Goal: Information Seeking & Learning: Learn about a topic

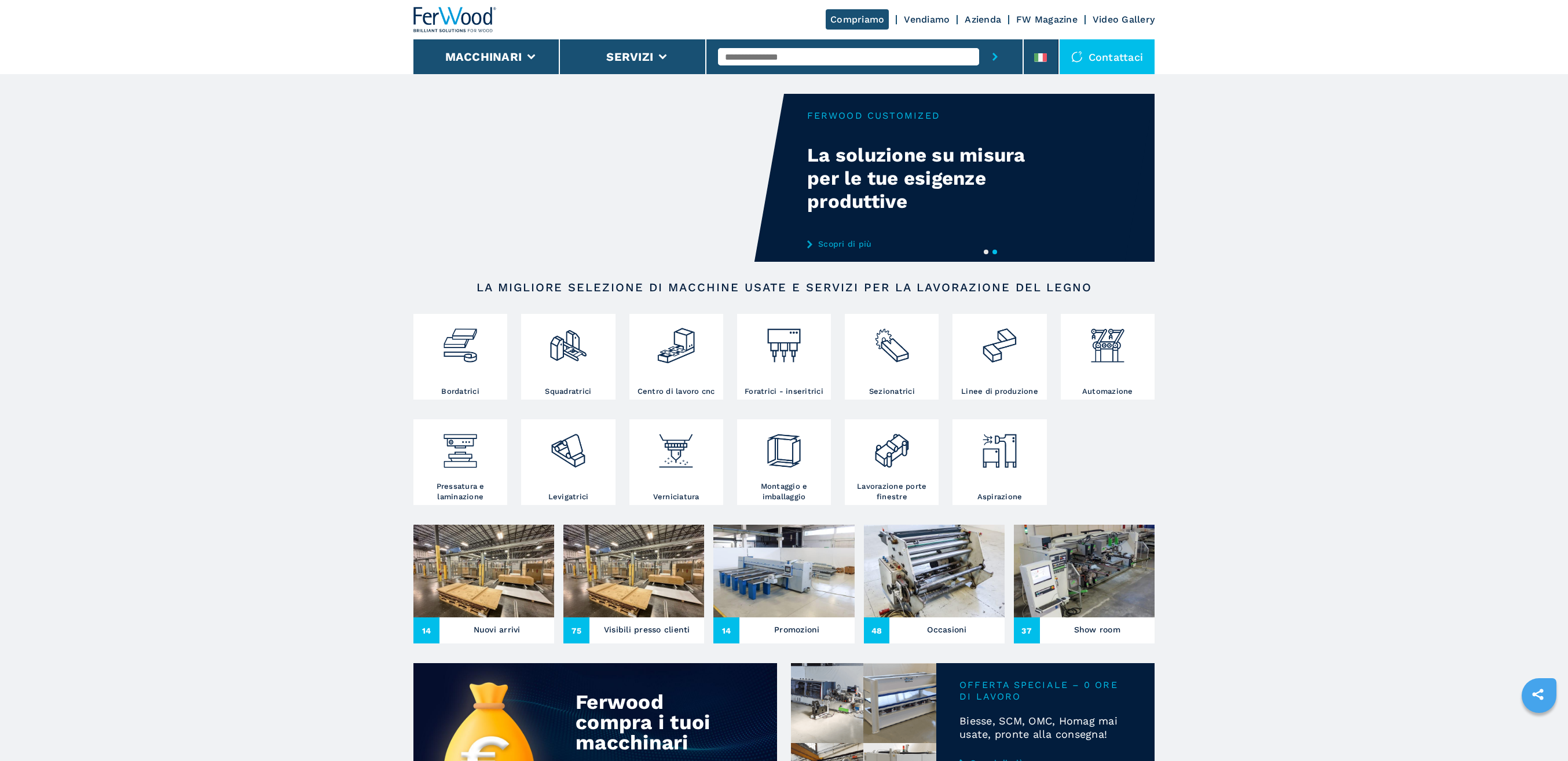
click at [778, 62] on input "text" at bounding box center [848, 57] width 261 height 18
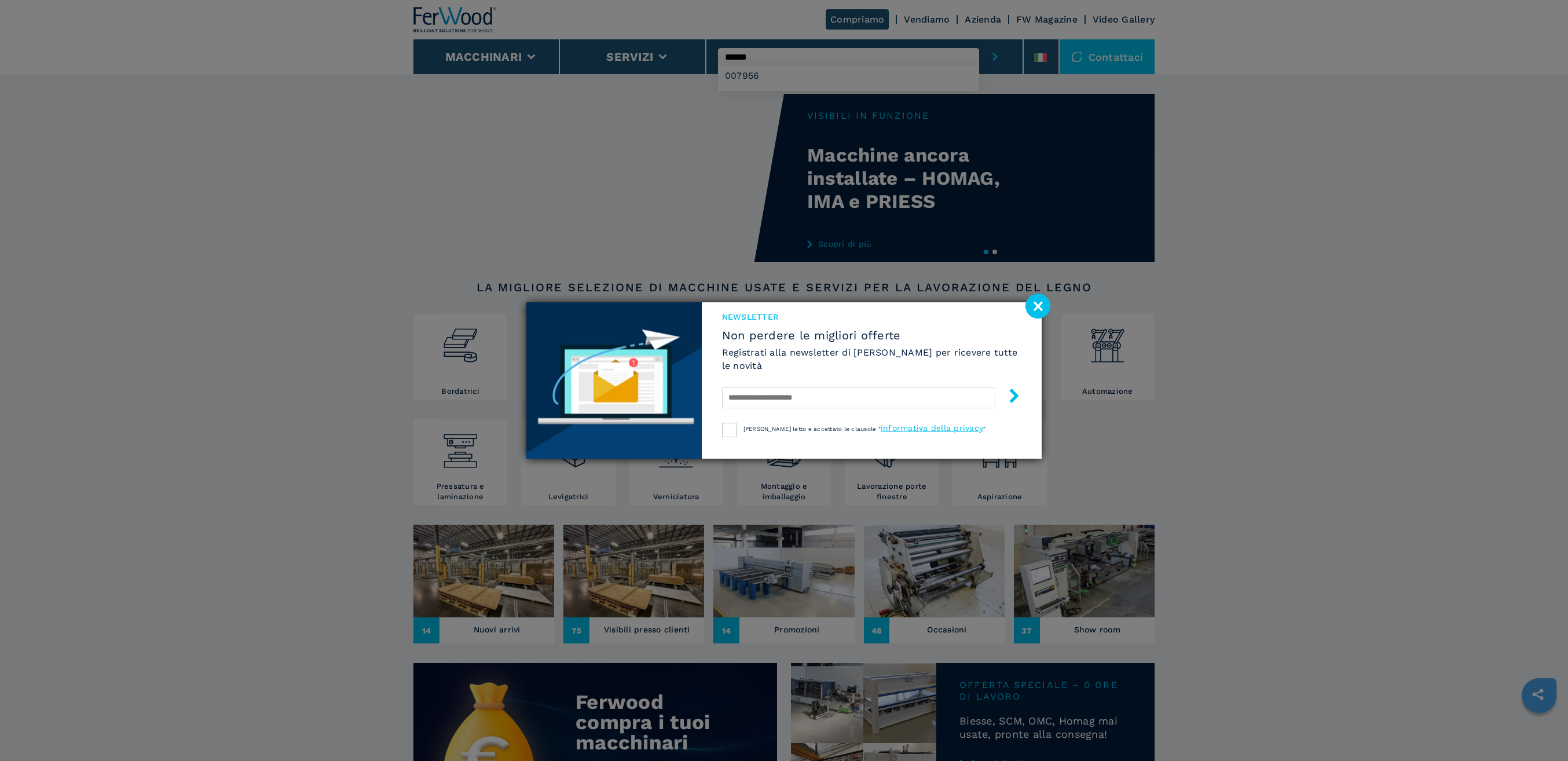
type input "******"
click at [1037, 310] on image at bounding box center [1038, 305] width 25 height 25
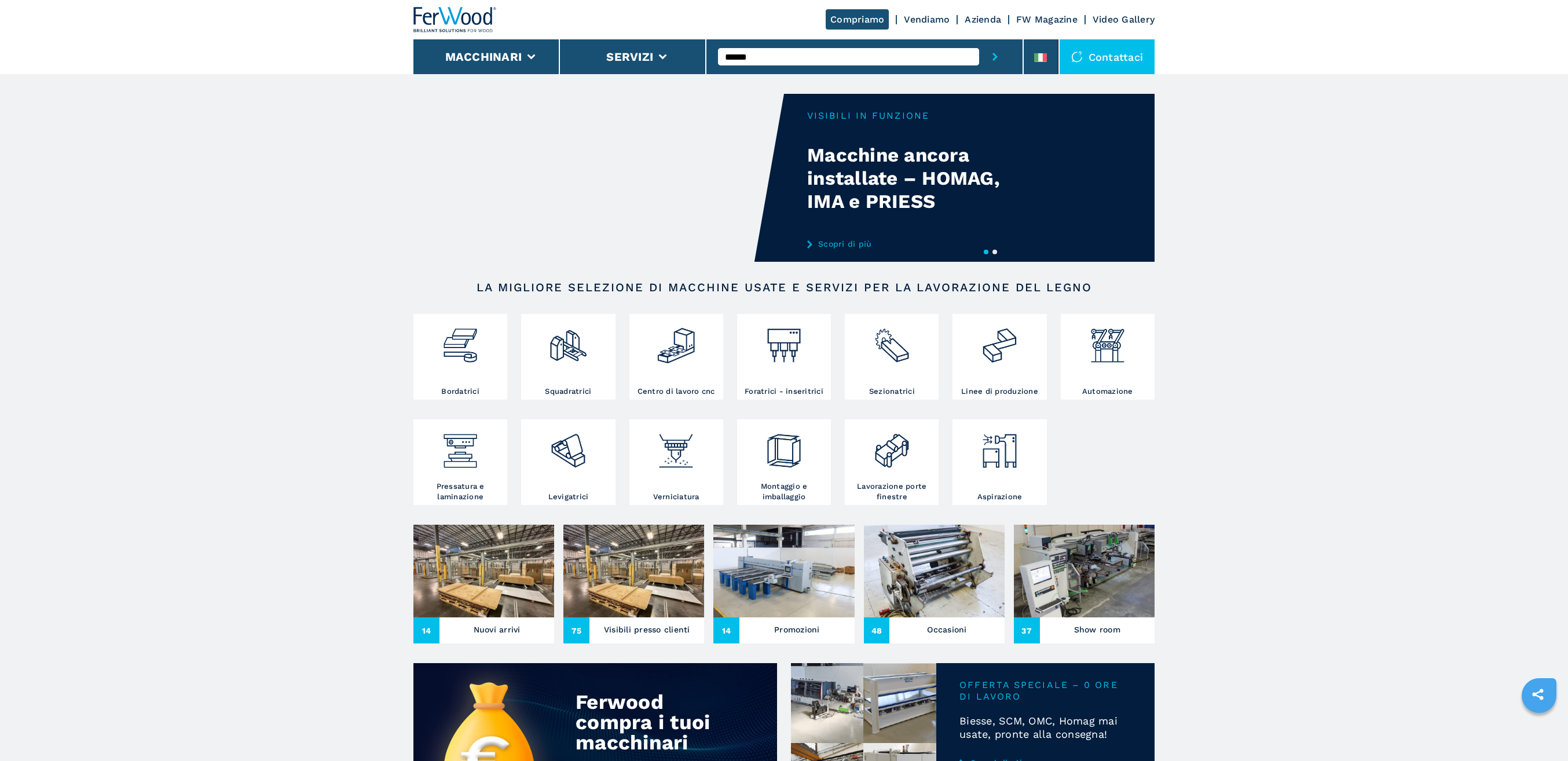
click at [847, 57] on input "******" at bounding box center [848, 57] width 261 height 18
click at [979, 40] on button "submit-button" at bounding box center [994, 57] width 32 height 35
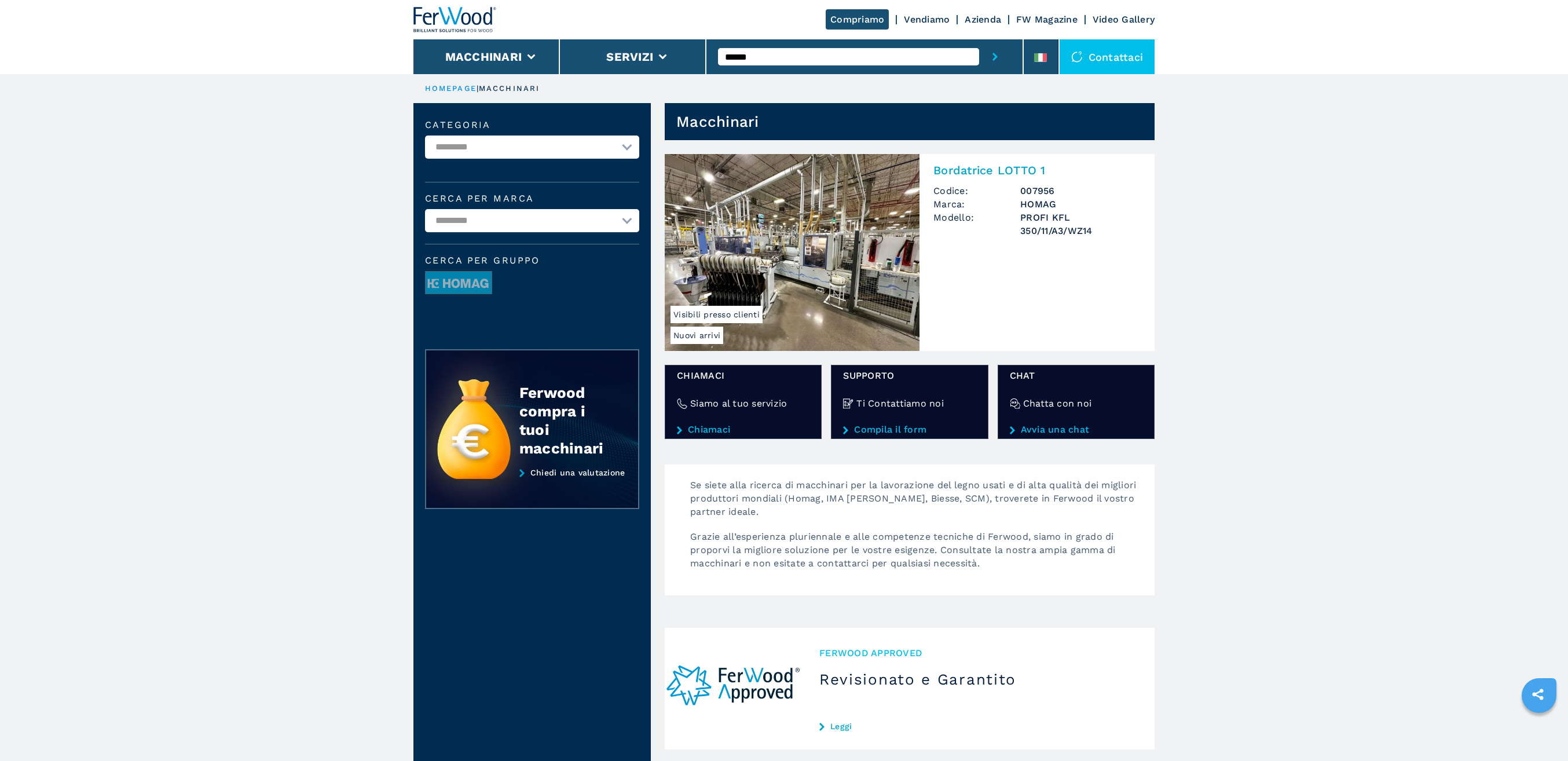
click at [864, 211] on img at bounding box center [792, 252] width 255 height 197
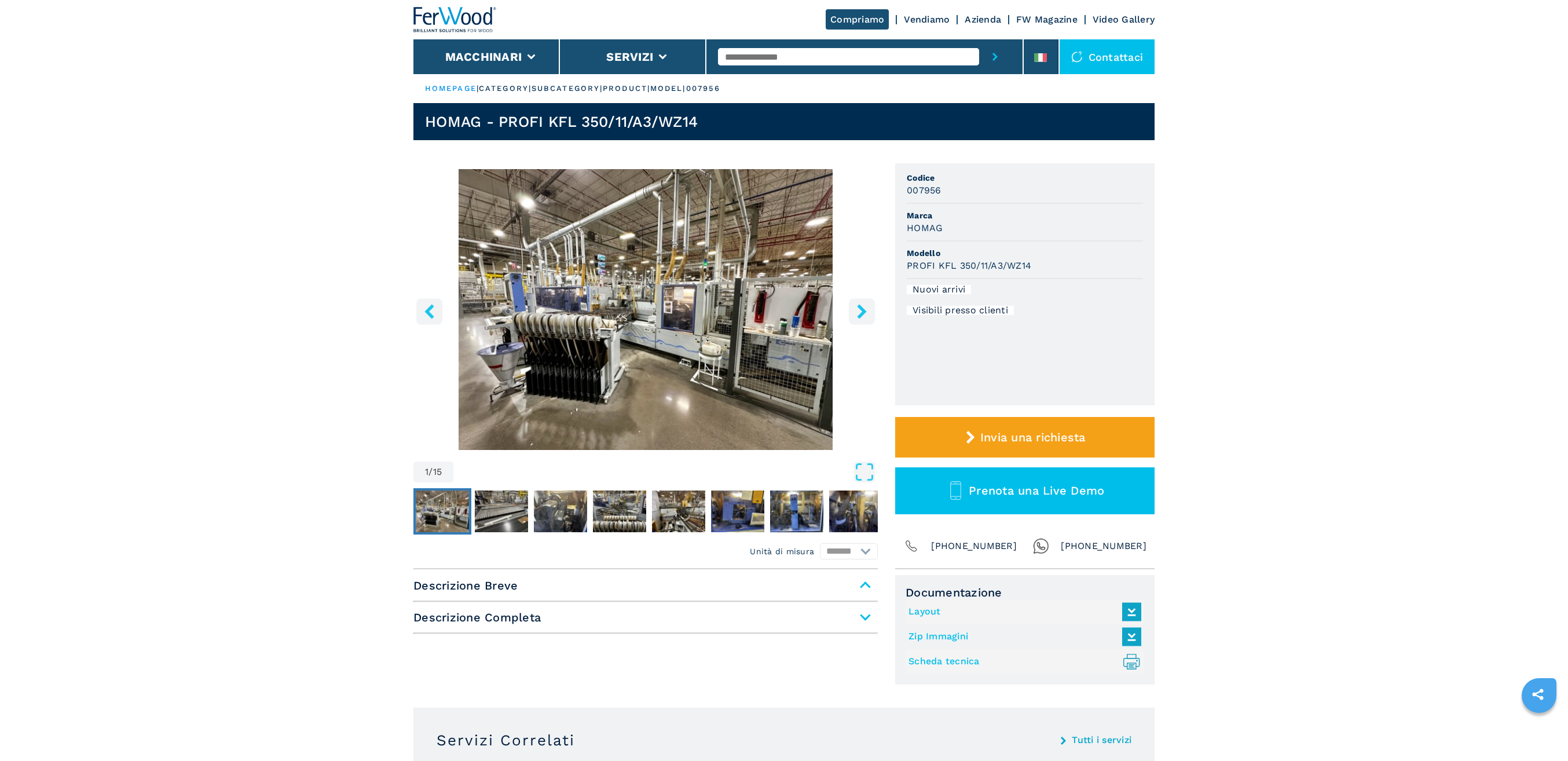
click at [688, 265] on img "Go to Slide 1" at bounding box center [646, 310] width 465 height 281
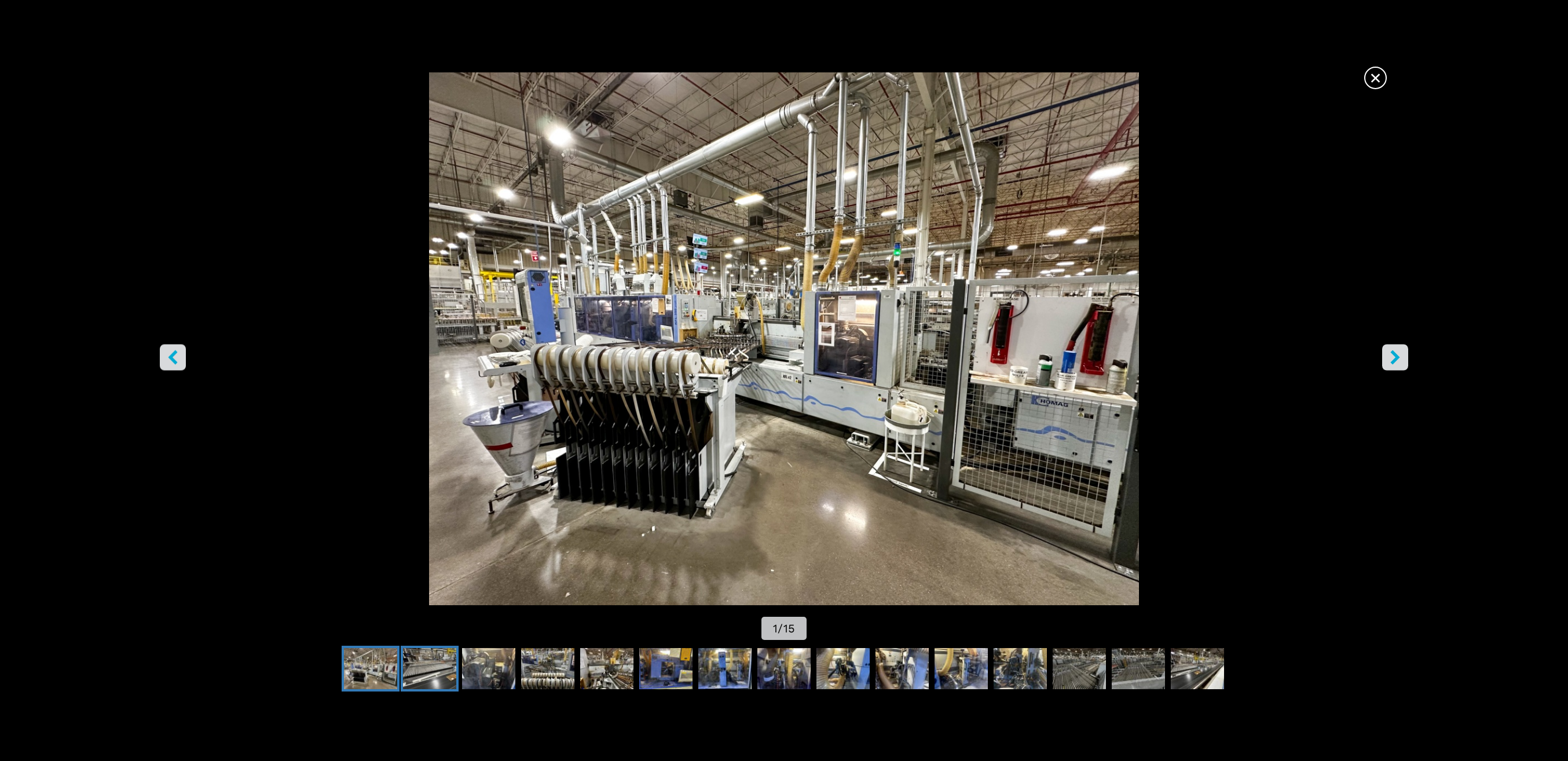
click at [430, 671] on img "Go to Slide 2" at bounding box center [429, 669] width 53 height 42
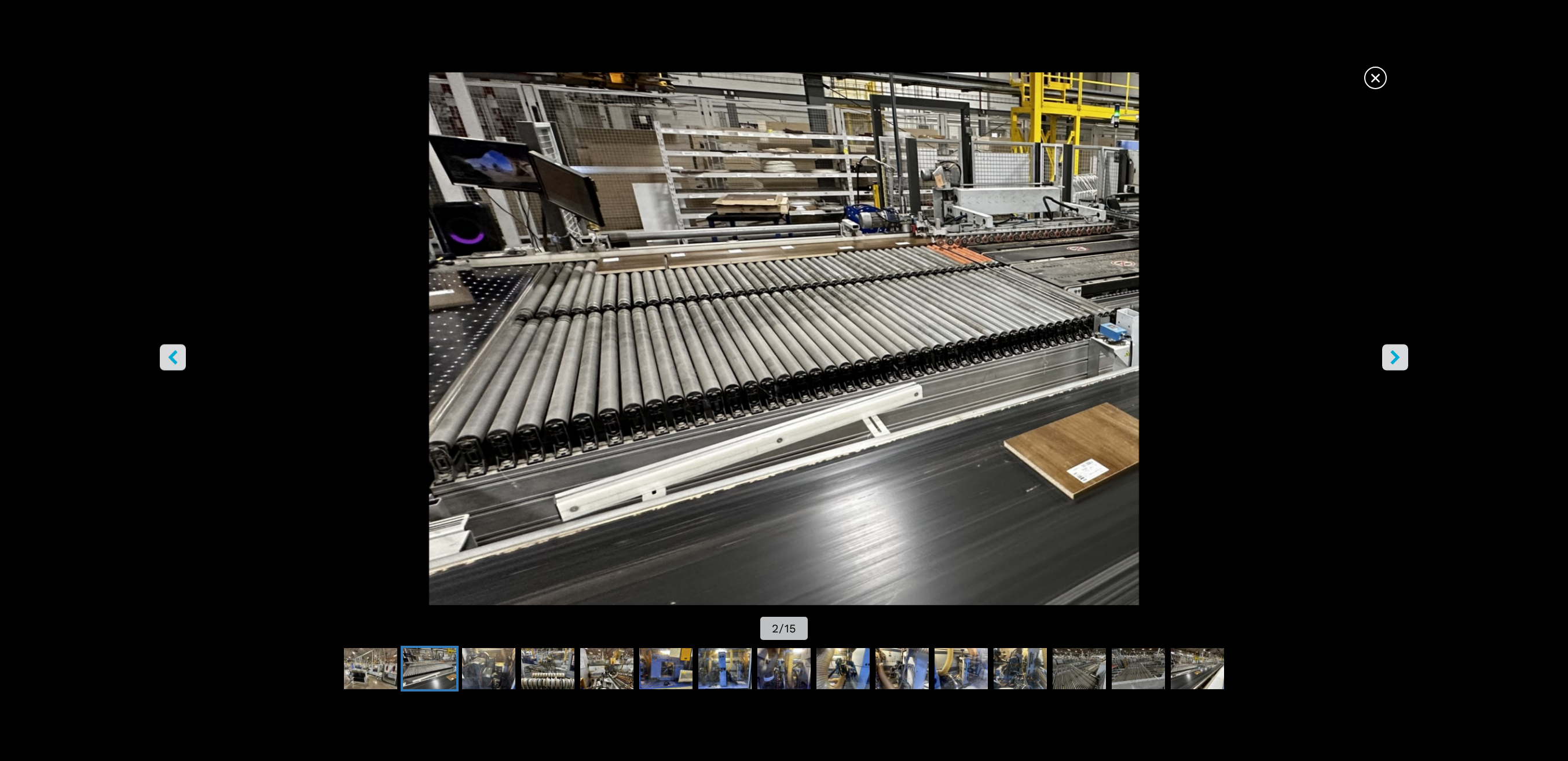
click at [1387, 361] on button "right-button" at bounding box center [1394, 357] width 26 height 26
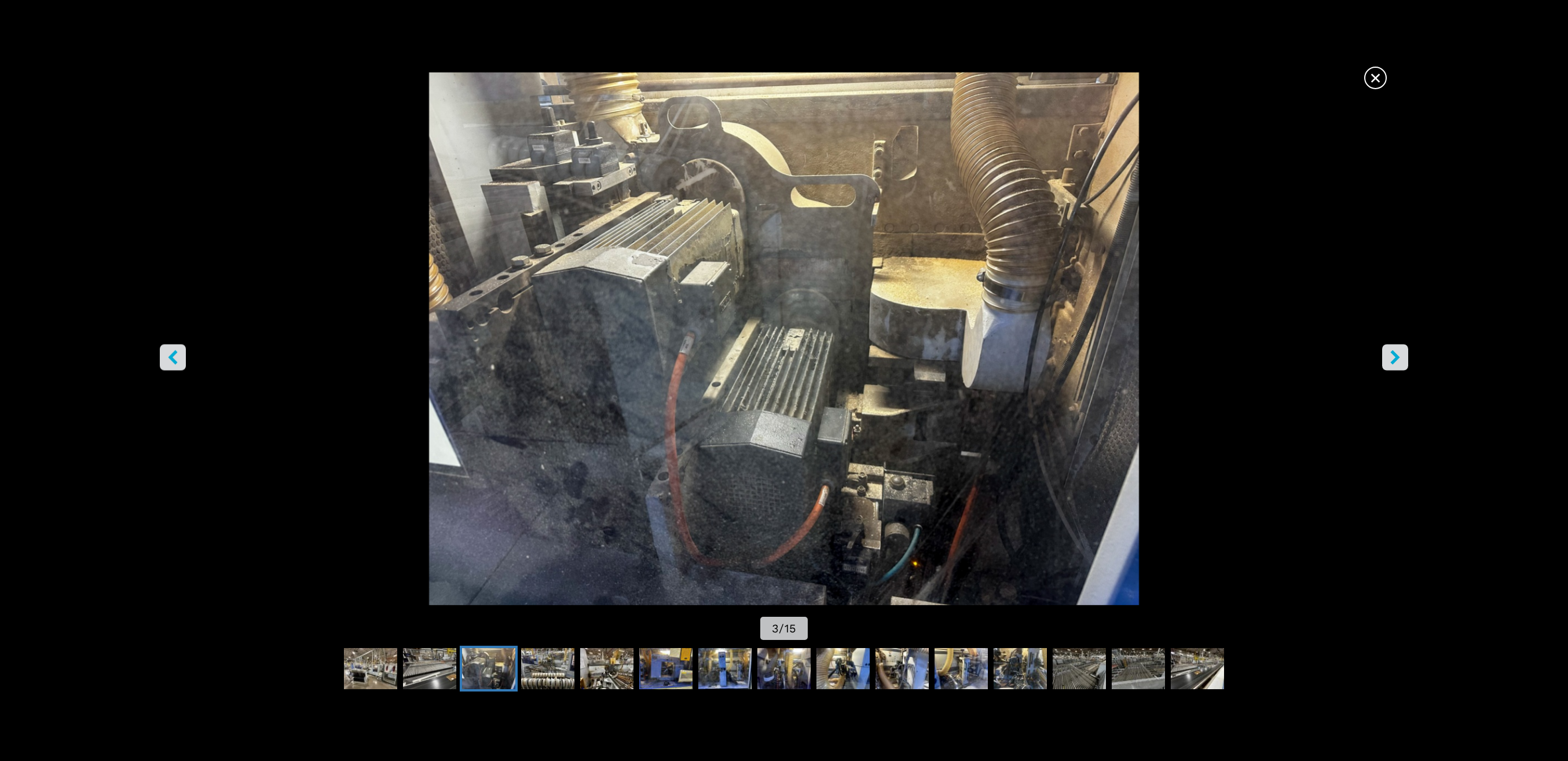
click at [1387, 361] on button "right-button" at bounding box center [1394, 357] width 26 height 26
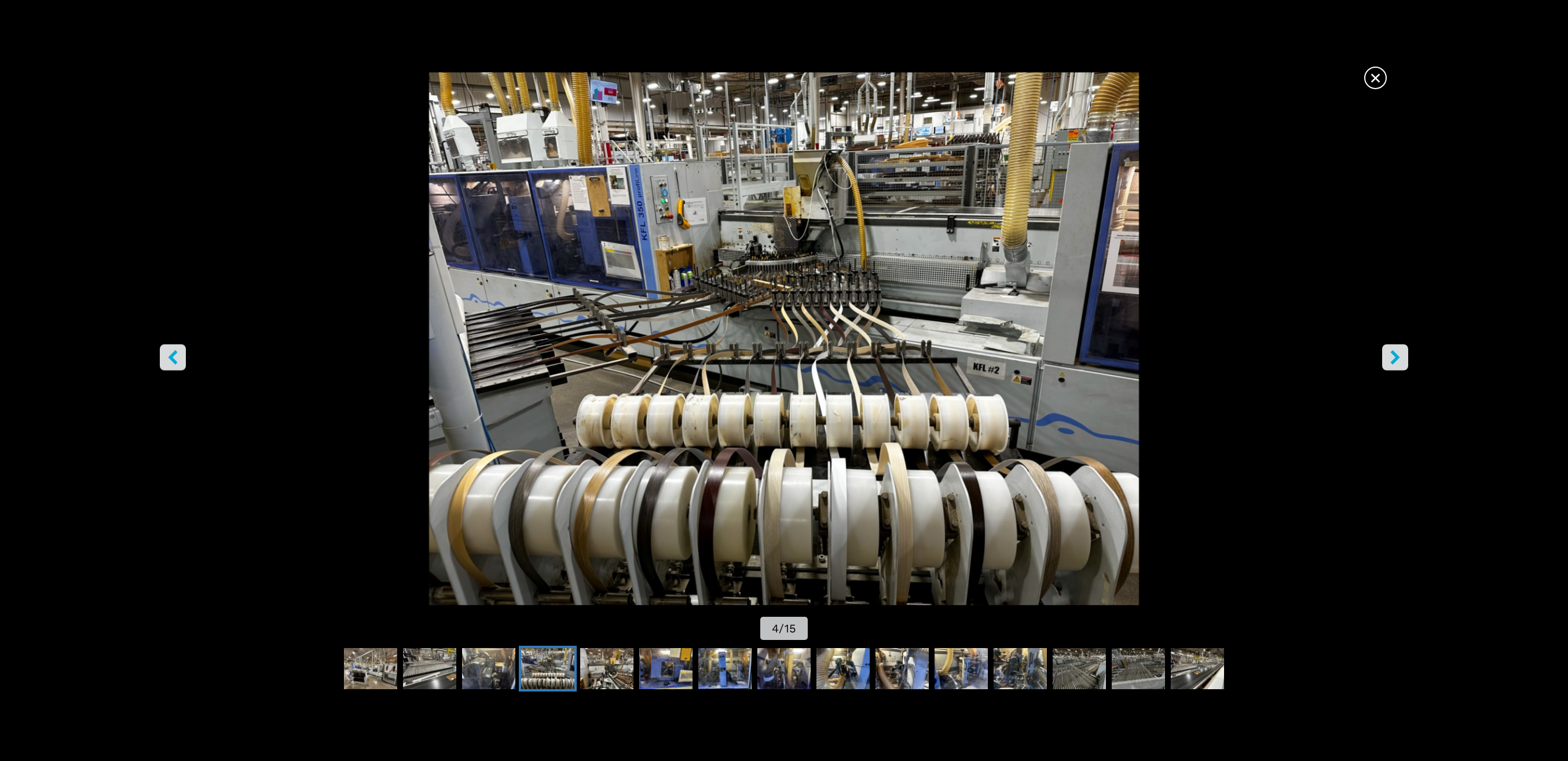
click at [1398, 363] on icon "right-button" at bounding box center [1395, 358] width 14 height 14
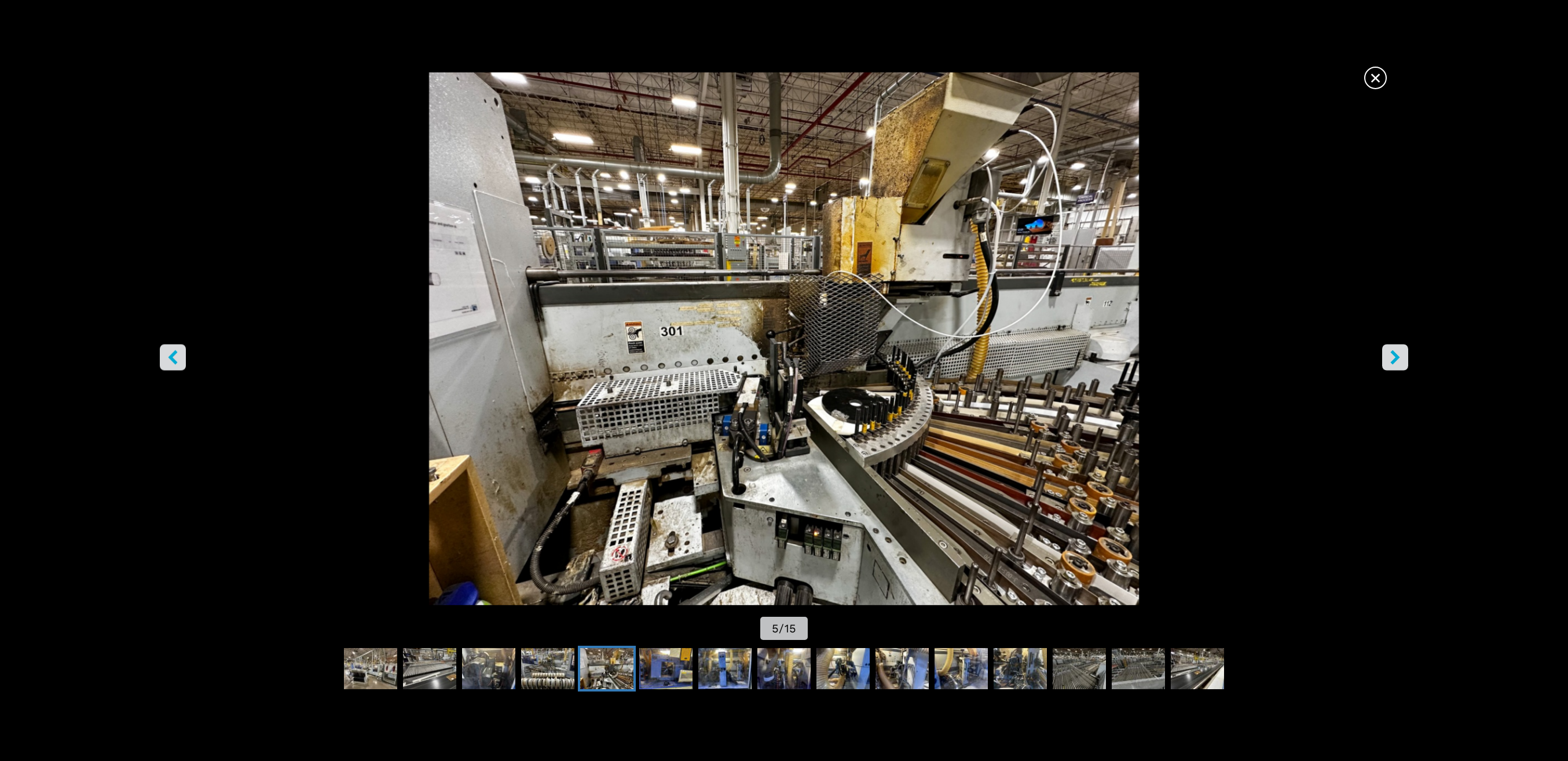
click at [1398, 363] on icon "right-button" at bounding box center [1395, 358] width 14 height 14
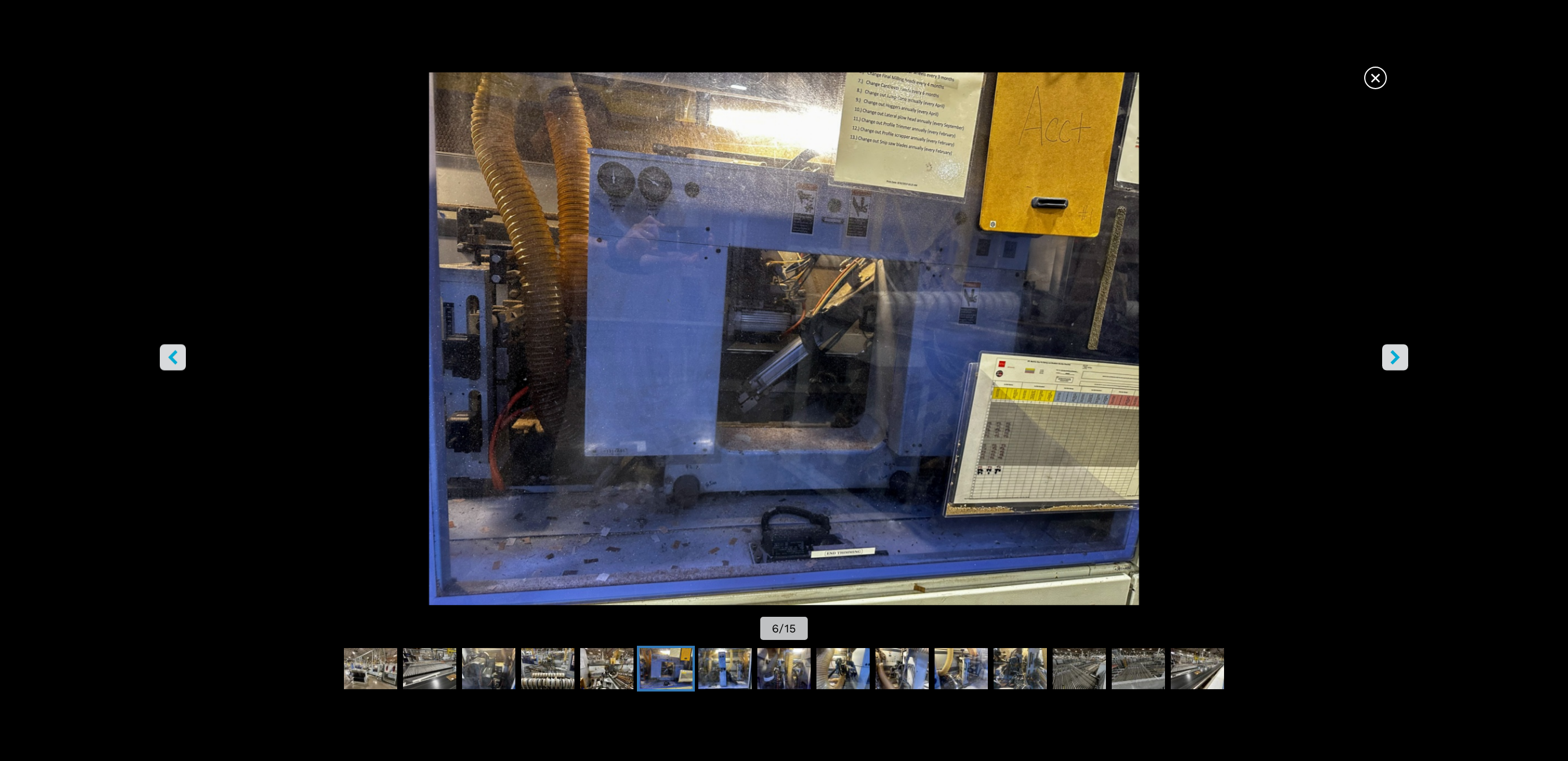
click at [1398, 359] on icon "right-button" at bounding box center [1395, 358] width 9 height 14
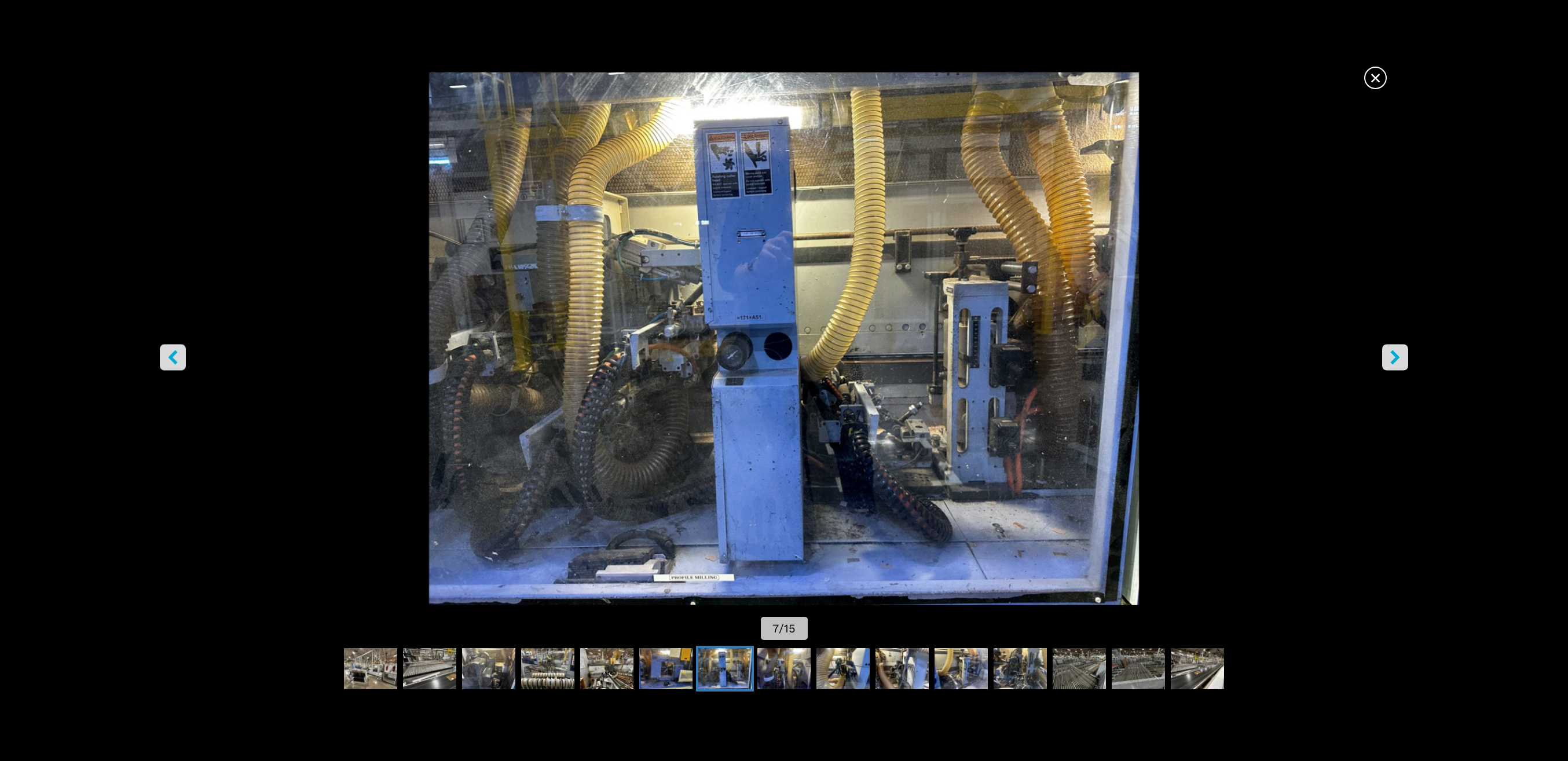
click at [1391, 356] on icon "right-button" at bounding box center [1395, 358] width 14 height 14
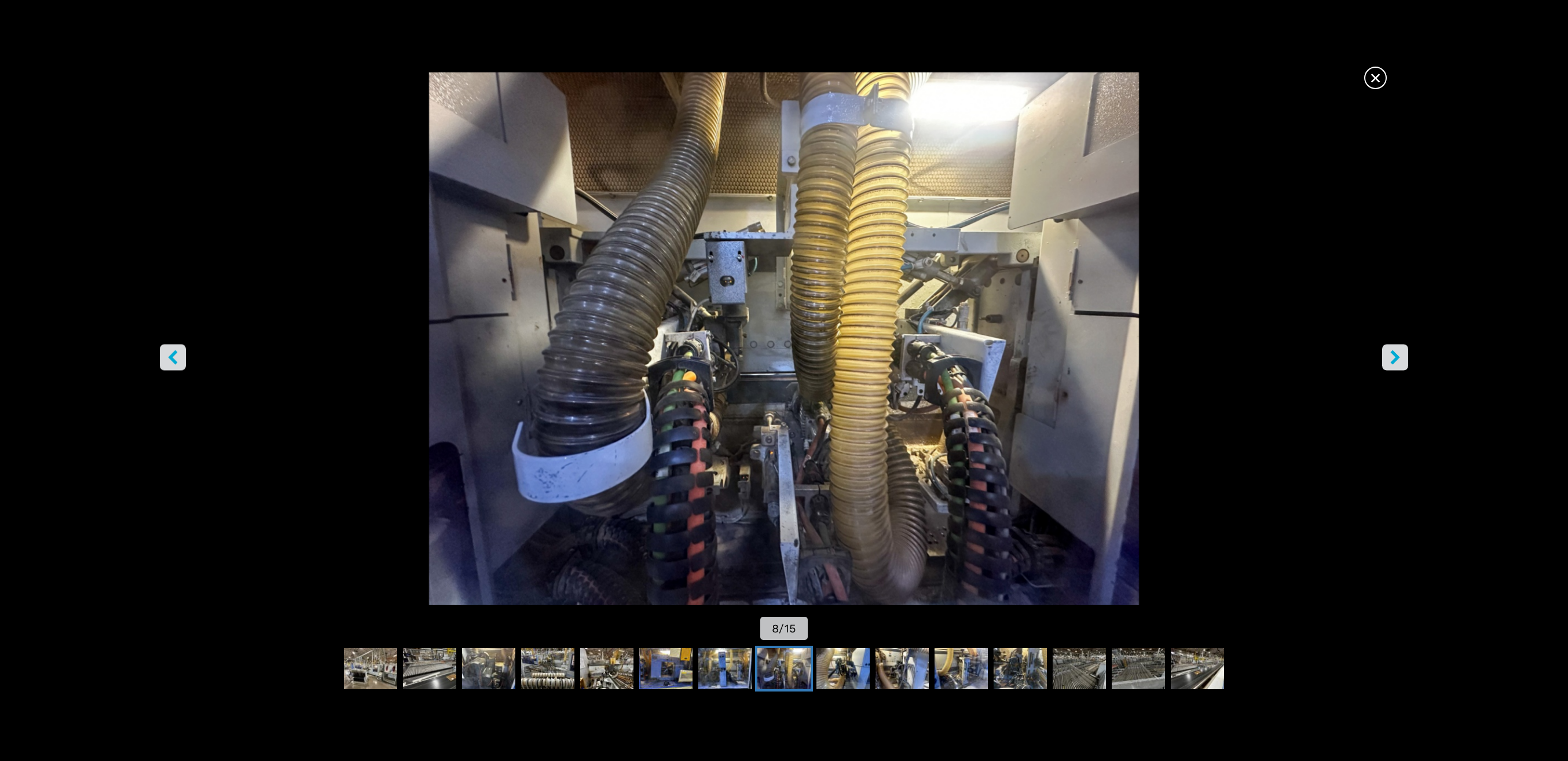
click at [188, 366] on img "Go to Slide 8" at bounding box center [783, 339] width 1411 height 533
click at [176, 365] on button "left-button" at bounding box center [173, 357] width 26 height 26
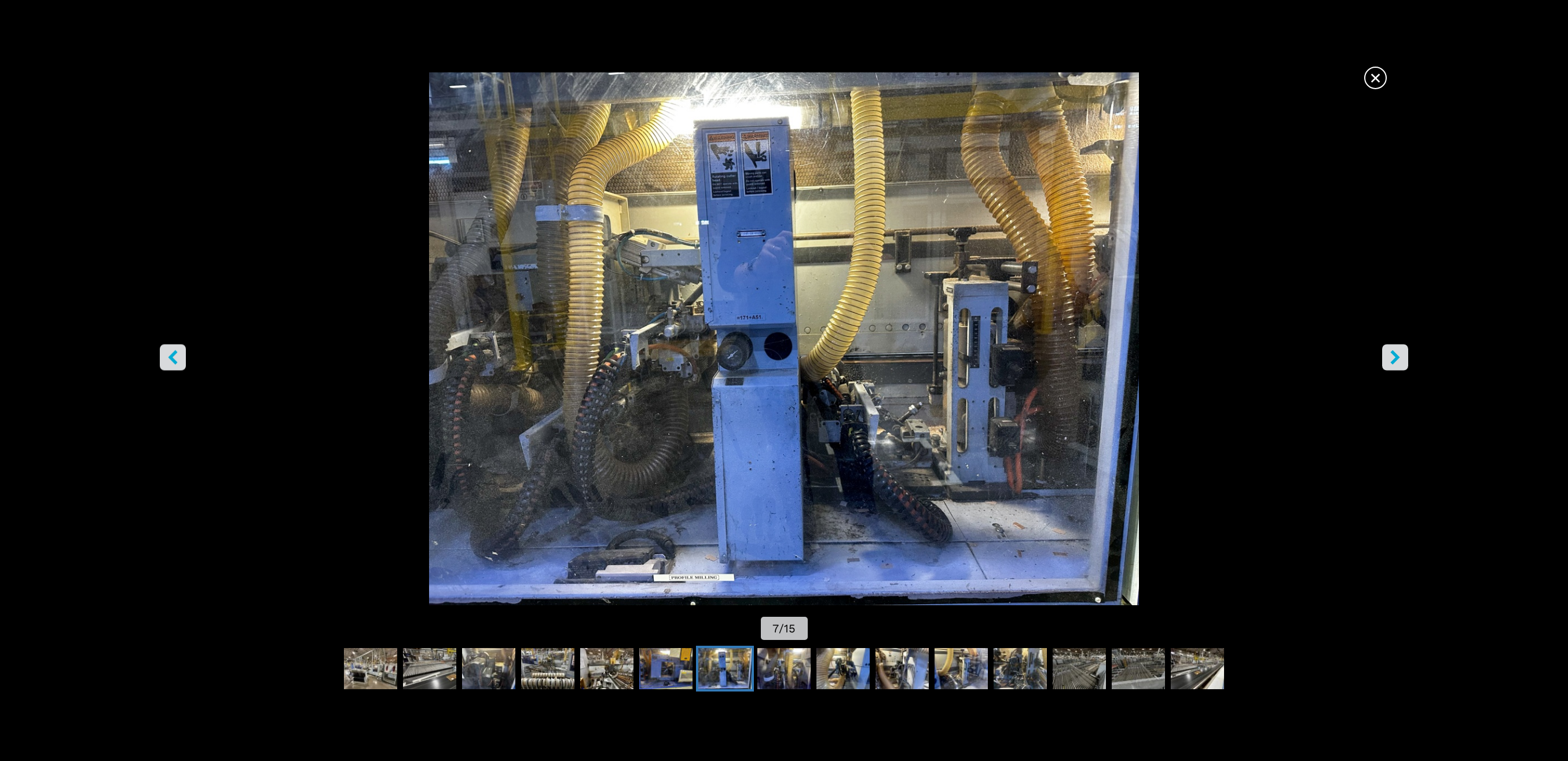
click at [176, 365] on button "left-button" at bounding box center [173, 357] width 26 height 26
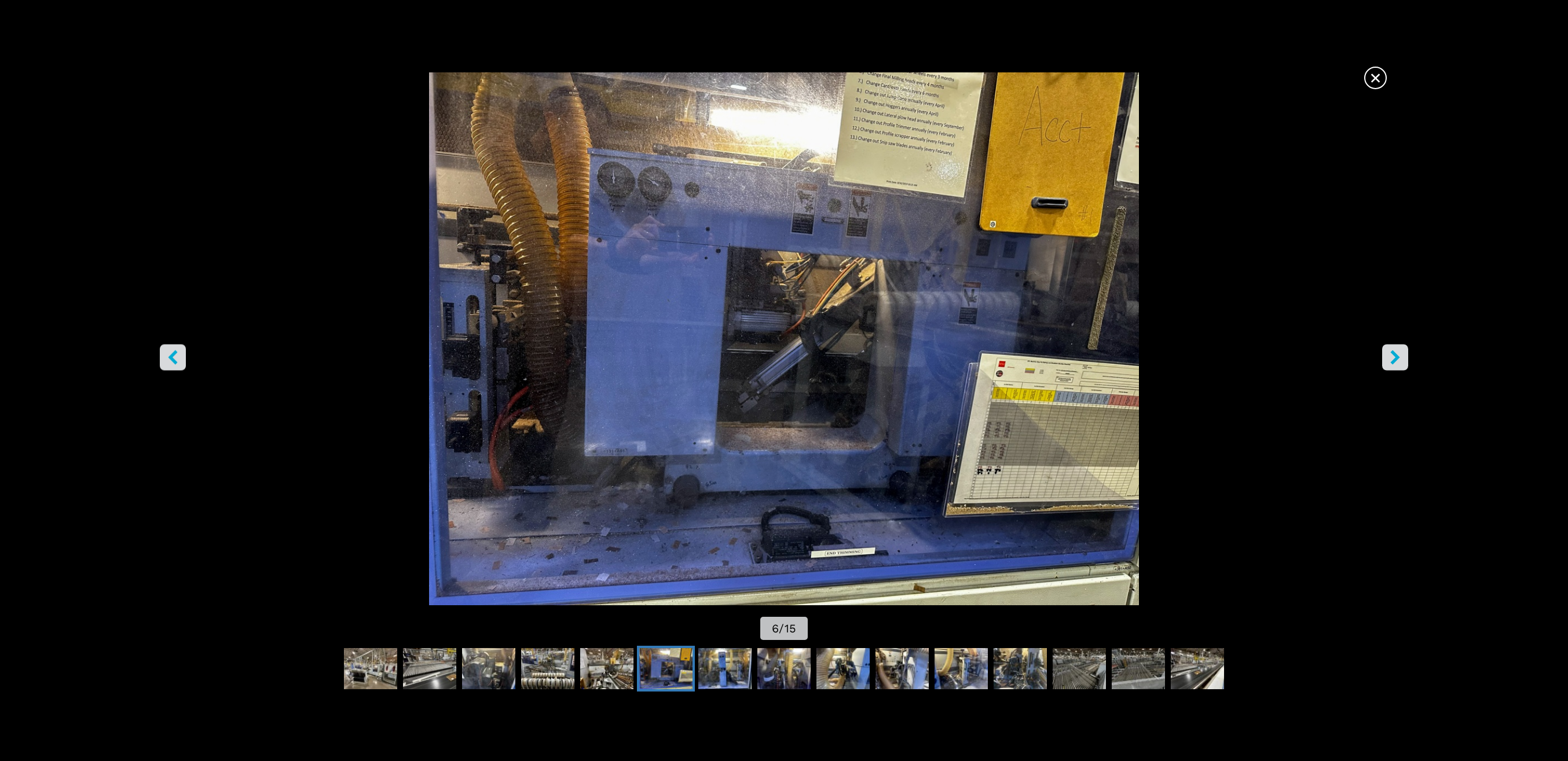
click at [746, 536] on img "Go to Slide 6" at bounding box center [783, 339] width 1411 height 533
click at [1390, 363] on icon "right-button" at bounding box center [1395, 358] width 14 height 14
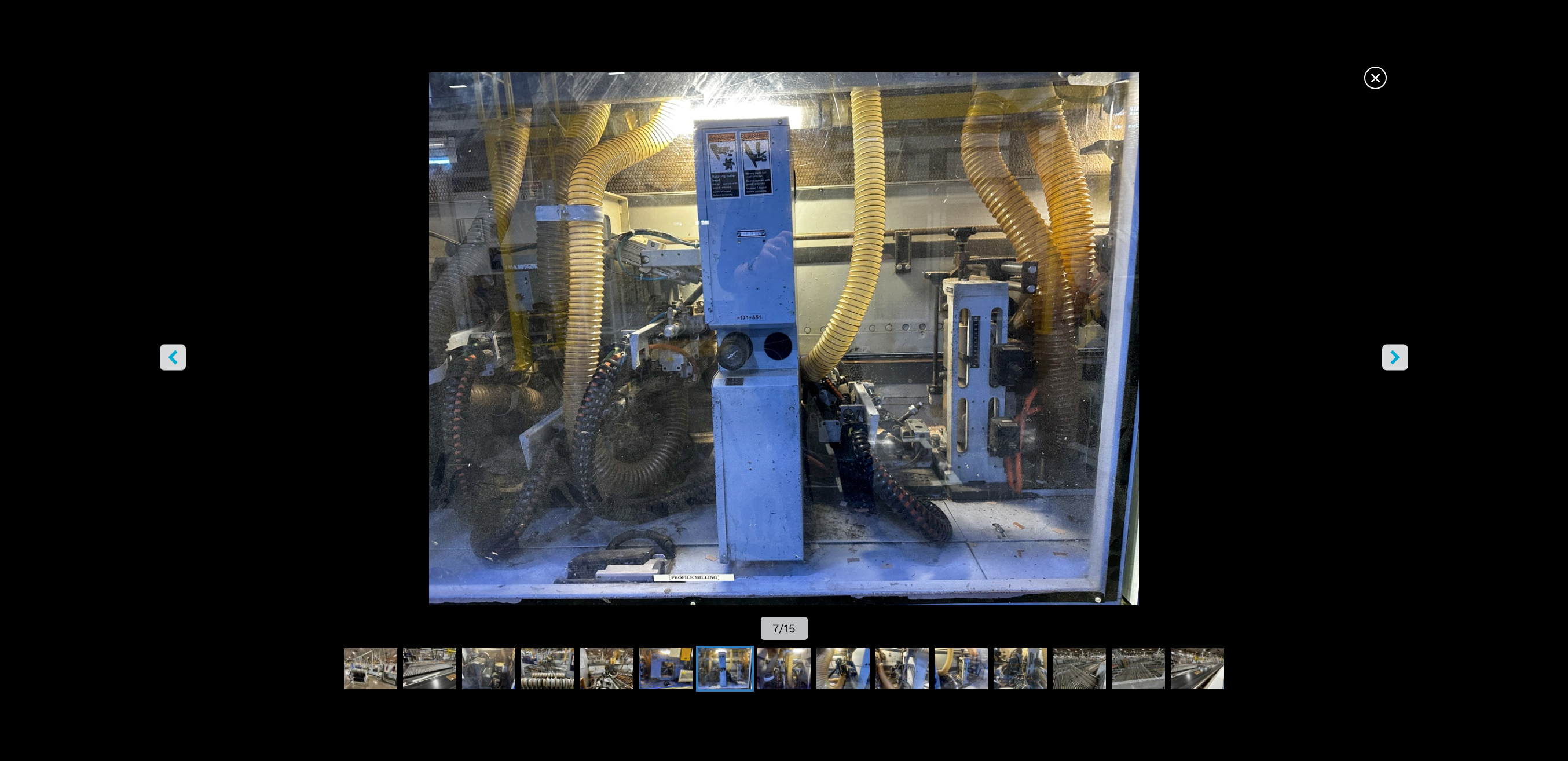
click at [1390, 363] on icon "right-button" at bounding box center [1395, 358] width 14 height 14
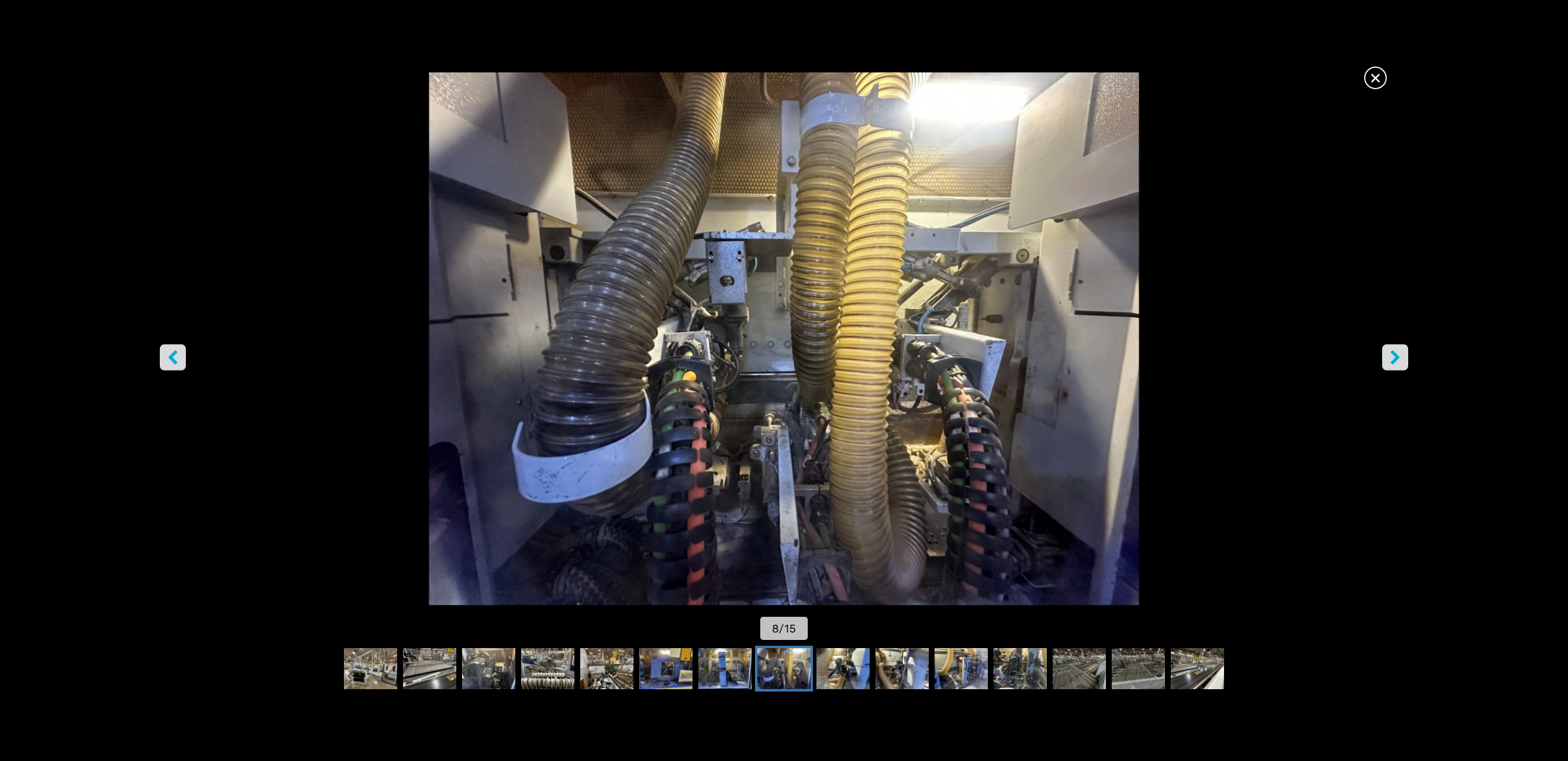
click at [1390, 363] on icon "right-button" at bounding box center [1395, 358] width 14 height 14
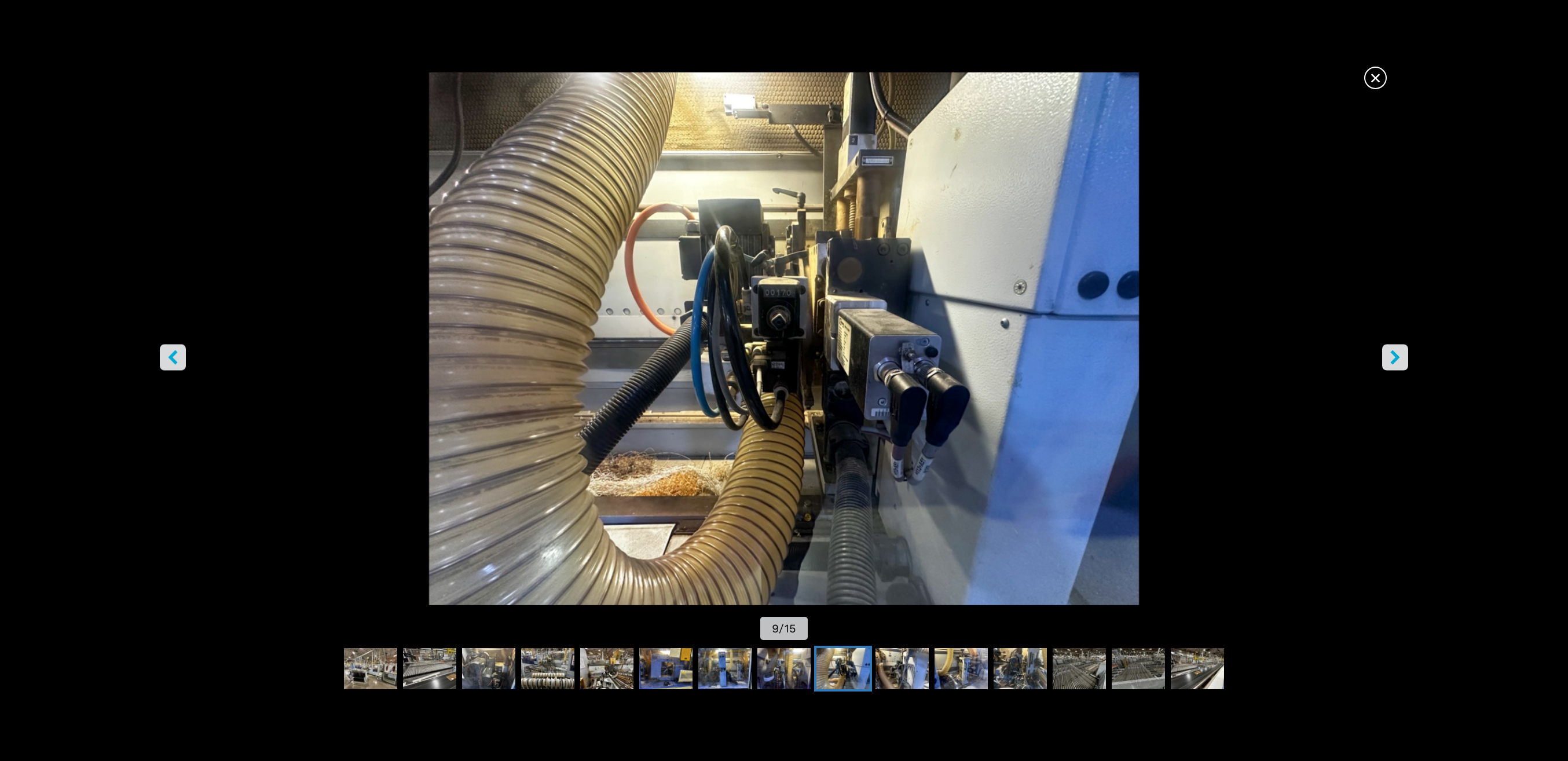
click at [1390, 363] on icon "right-button" at bounding box center [1395, 358] width 14 height 14
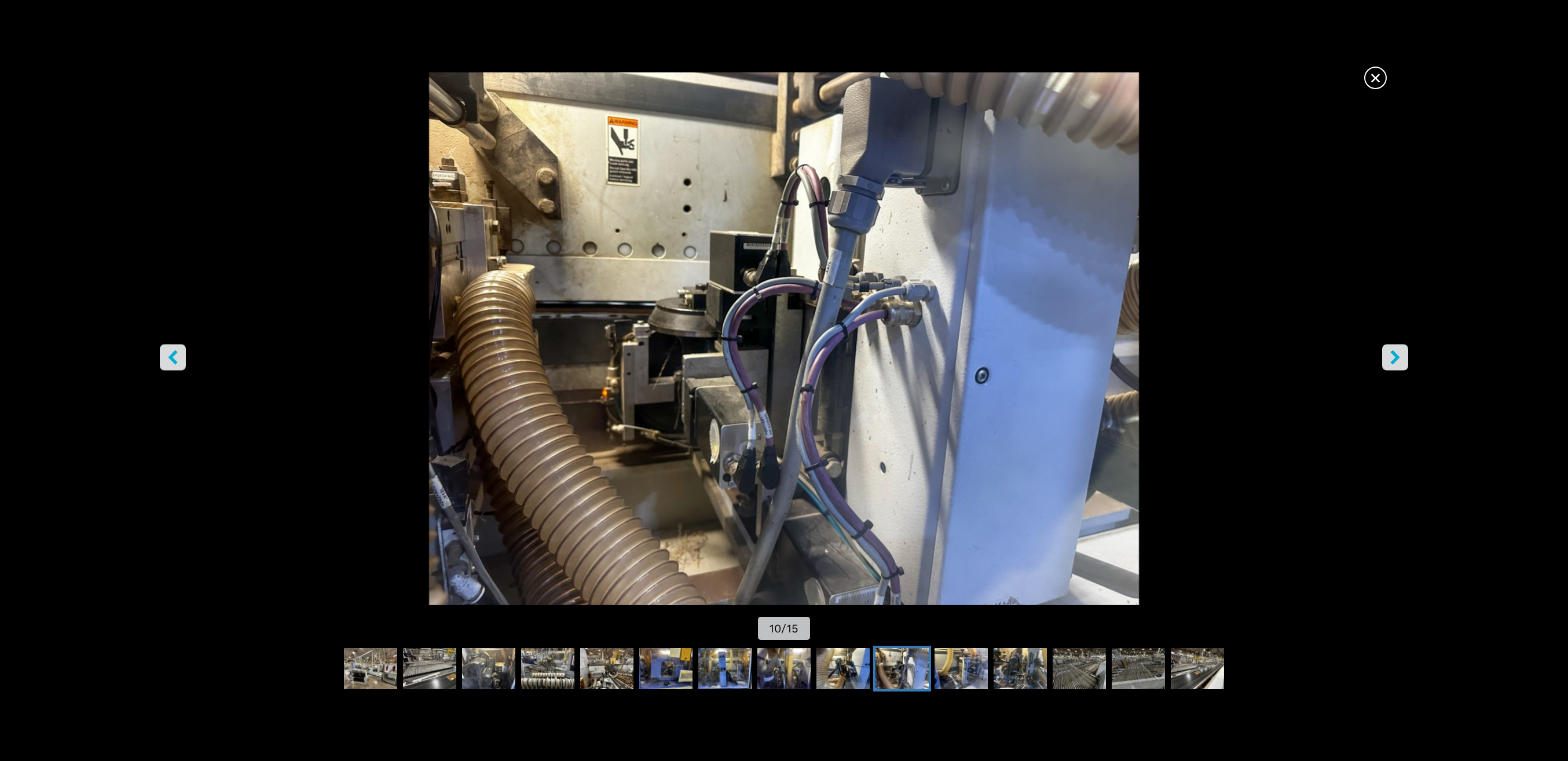
click at [1390, 363] on icon "right-button" at bounding box center [1395, 358] width 14 height 14
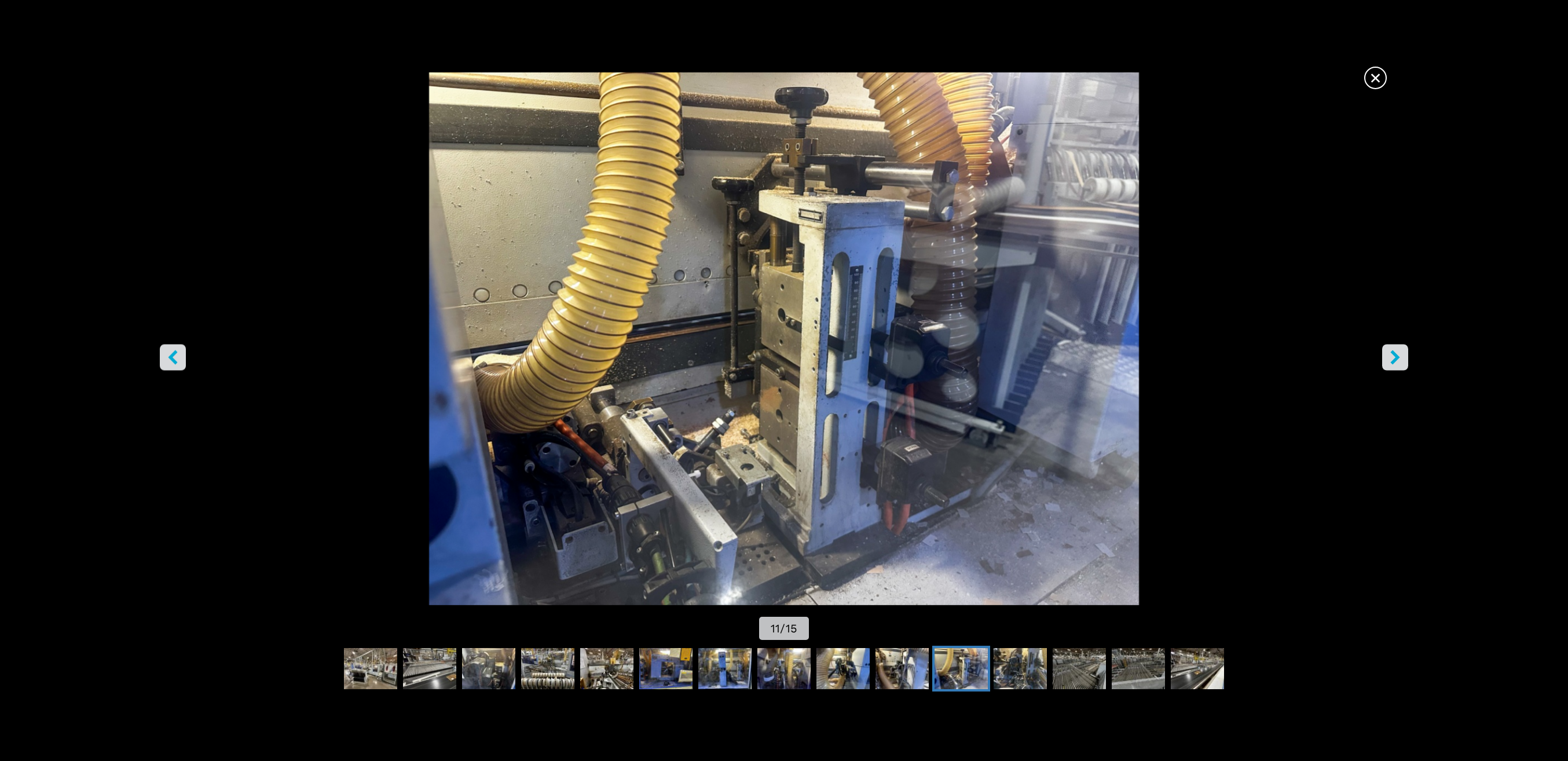
click at [1390, 363] on icon "right-button" at bounding box center [1395, 358] width 14 height 14
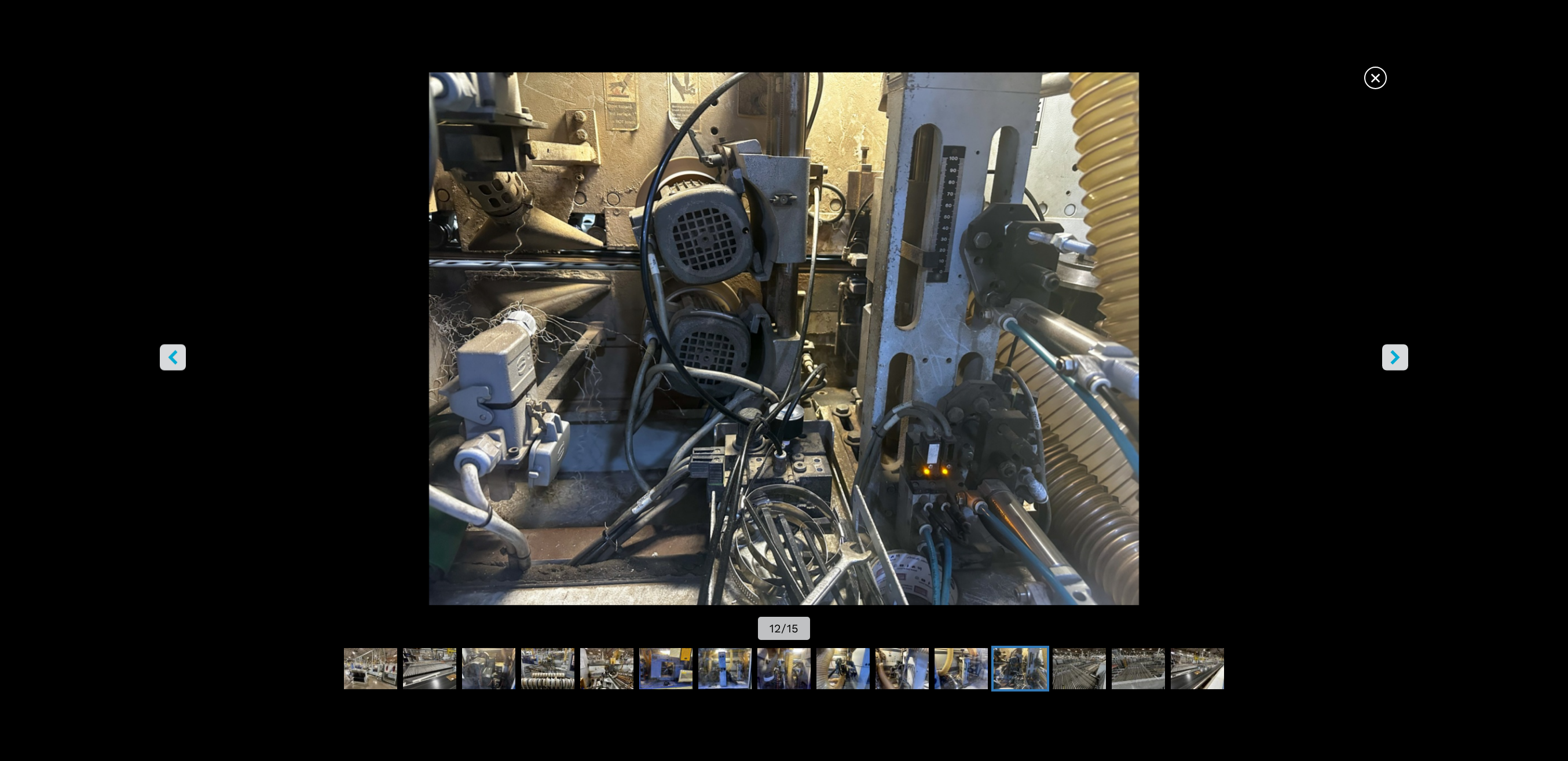
click at [1397, 351] on icon "right-button" at bounding box center [1395, 358] width 14 height 14
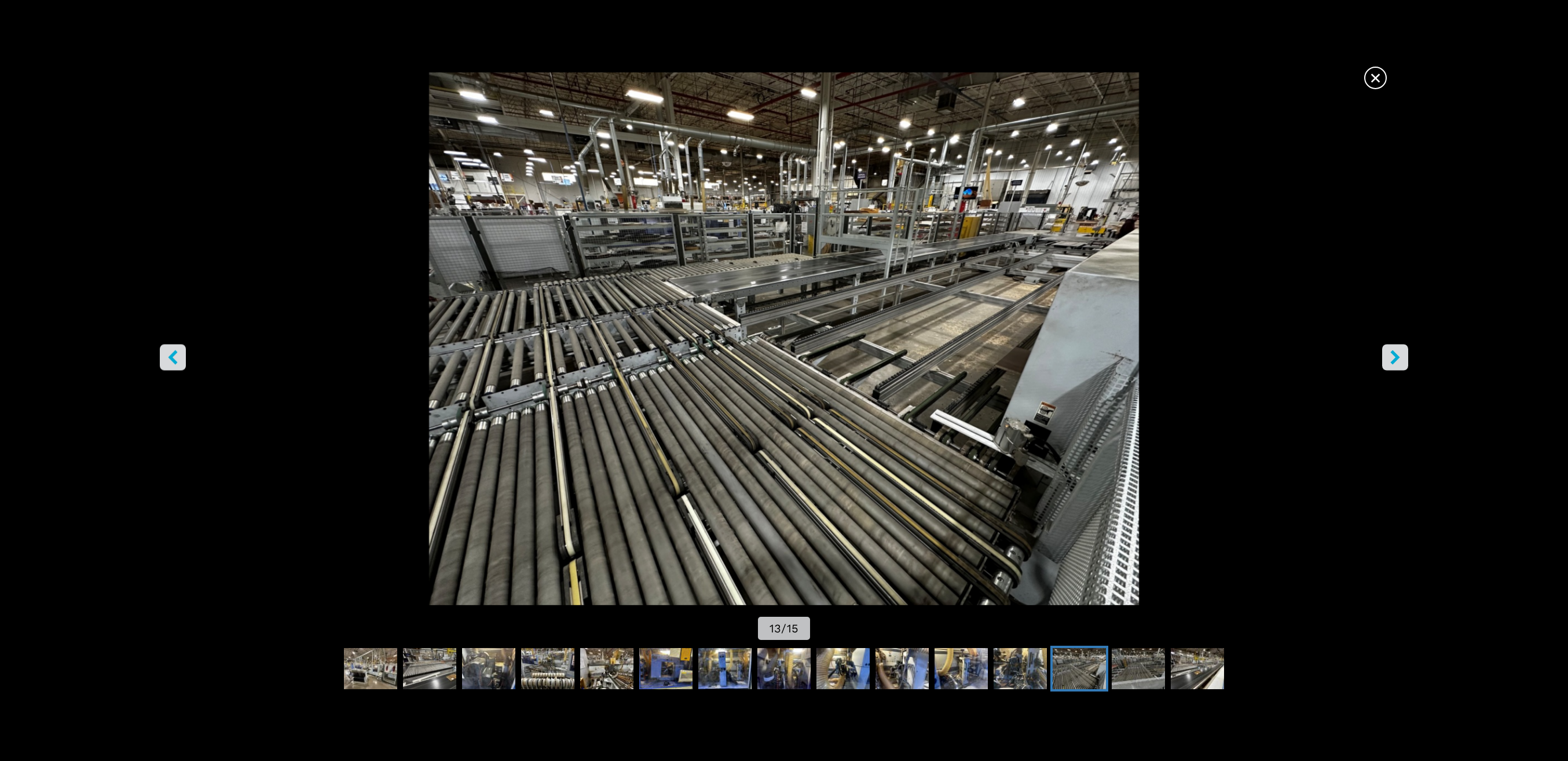
click at [1420, 366] on img "Go to Slide 13" at bounding box center [783, 339] width 1411 height 533
click at [1401, 366] on button "right-button" at bounding box center [1394, 357] width 26 height 26
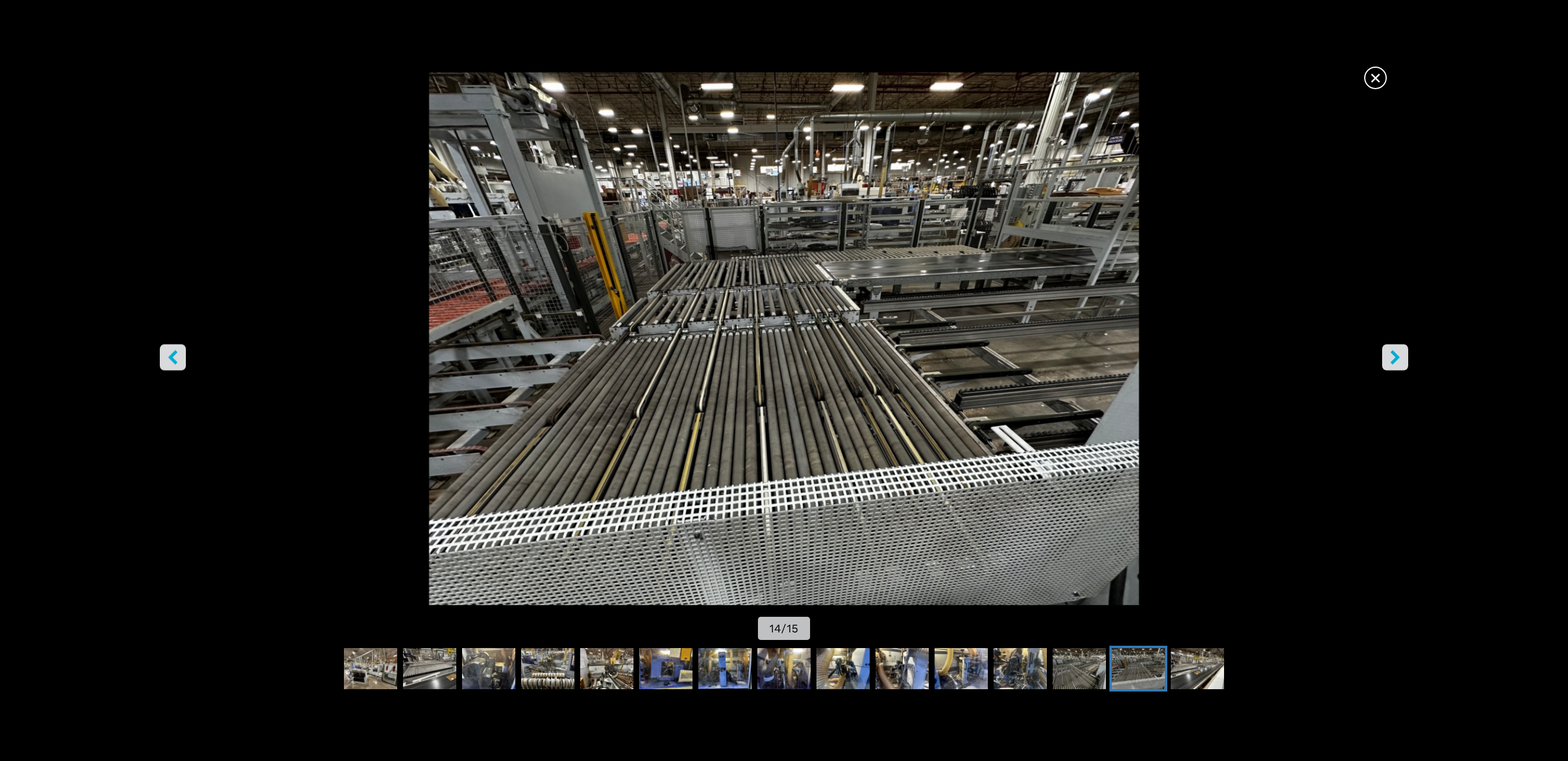
click at [1401, 366] on button "right-button" at bounding box center [1394, 357] width 26 height 26
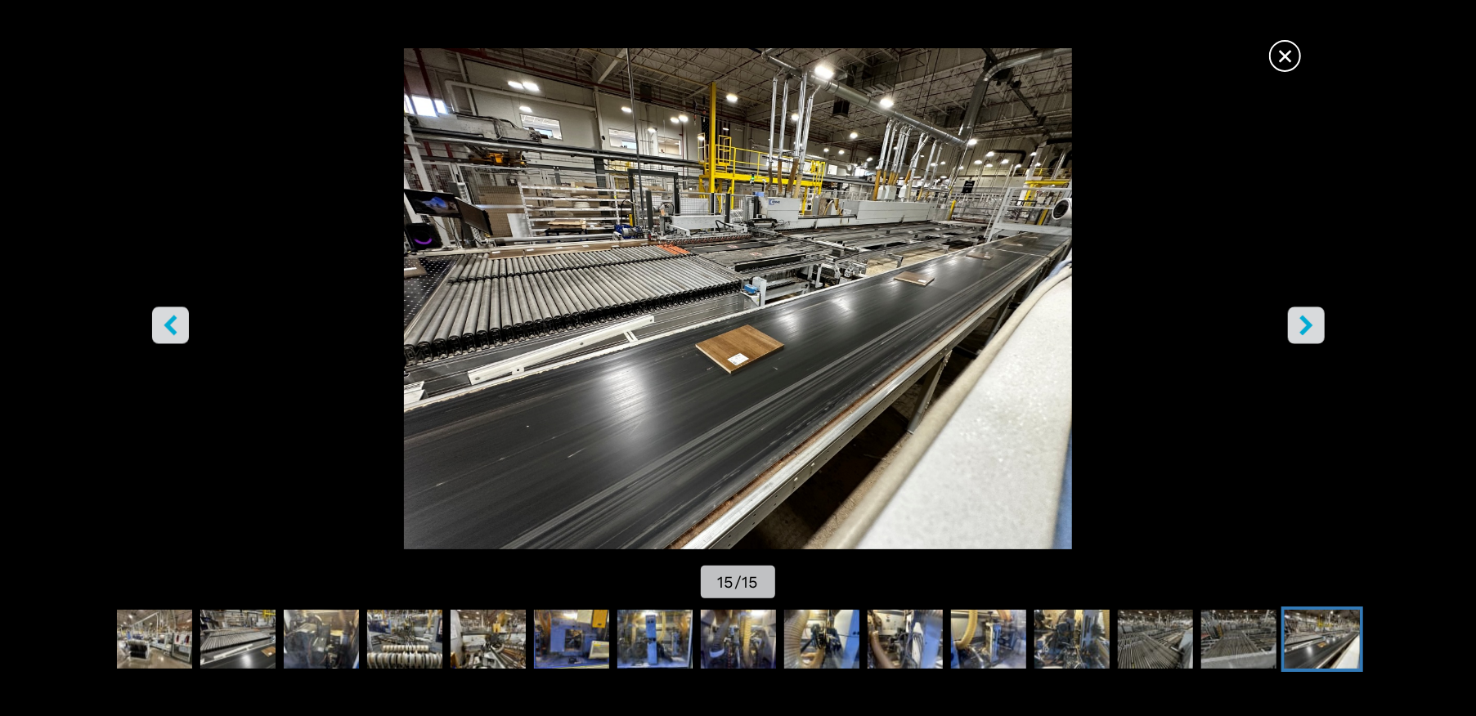
click at [1326, 334] on img "Go to Slide 15" at bounding box center [738, 298] width 1328 height 501
click at [1324, 334] on img "Go to Slide 15" at bounding box center [738, 298] width 1328 height 501
click at [1316, 326] on button "right-button" at bounding box center [1306, 325] width 37 height 37
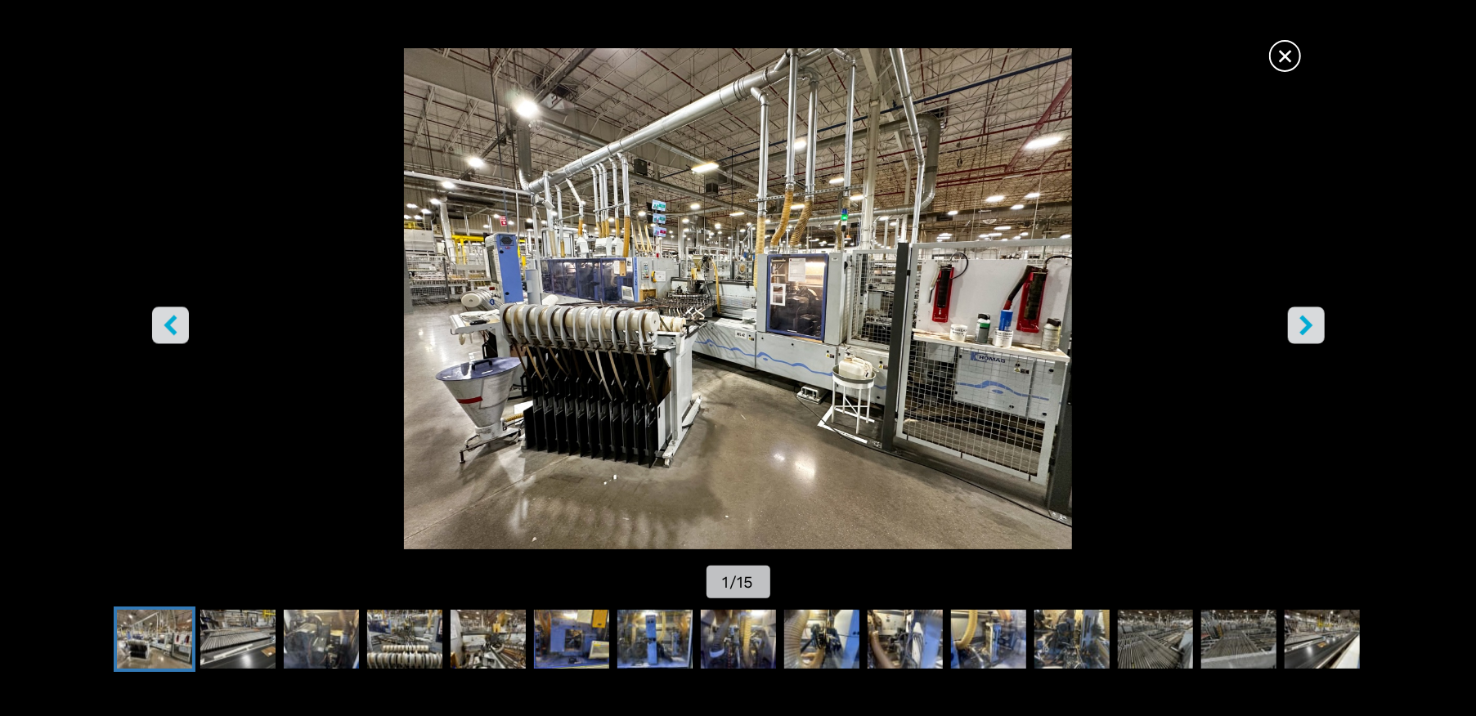
click at [1316, 325] on button "right-button" at bounding box center [1306, 325] width 37 height 37
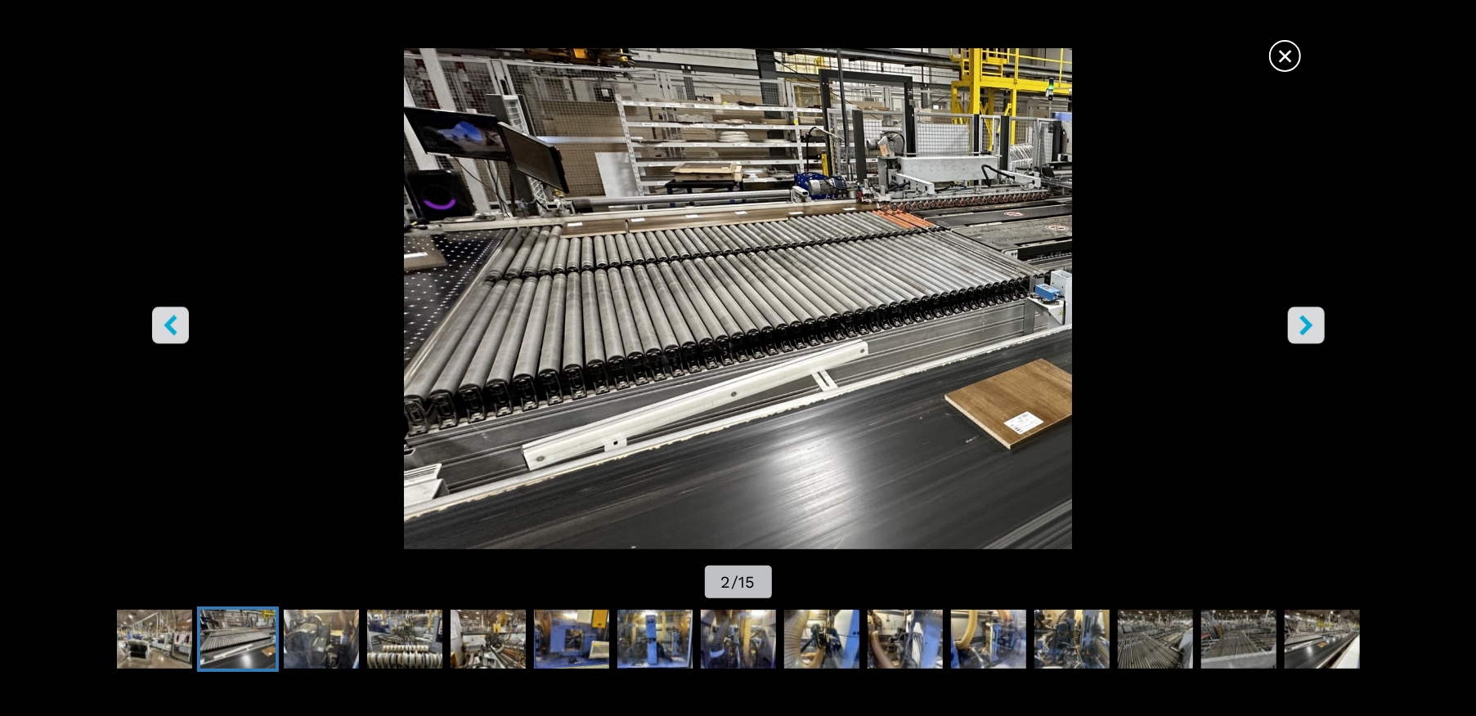
click at [1316, 325] on button "right-button" at bounding box center [1306, 325] width 37 height 37
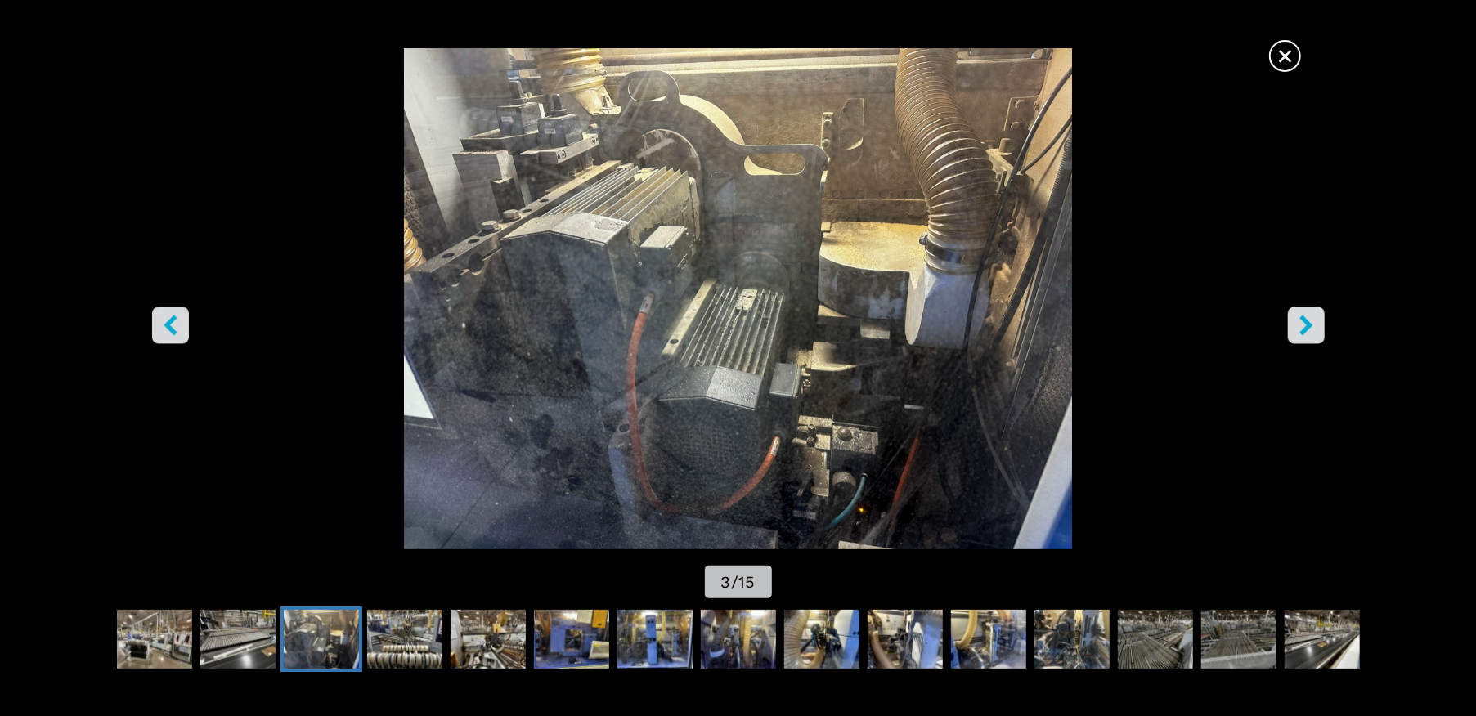
click at [1311, 323] on icon "right-button" at bounding box center [1306, 326] width 20 height 20
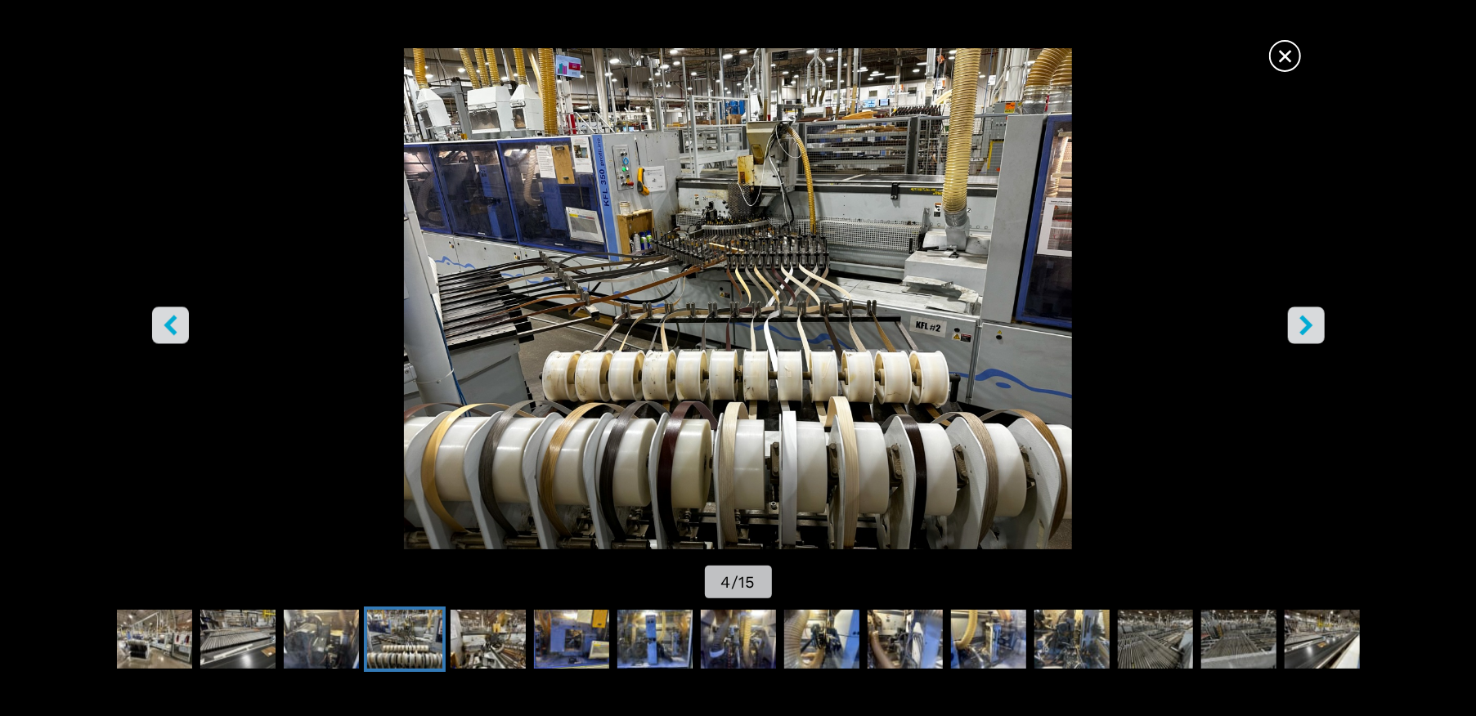
click at [1311, 323] on icon "right-button" at bounding box center [1306, 326] width 20 height 20
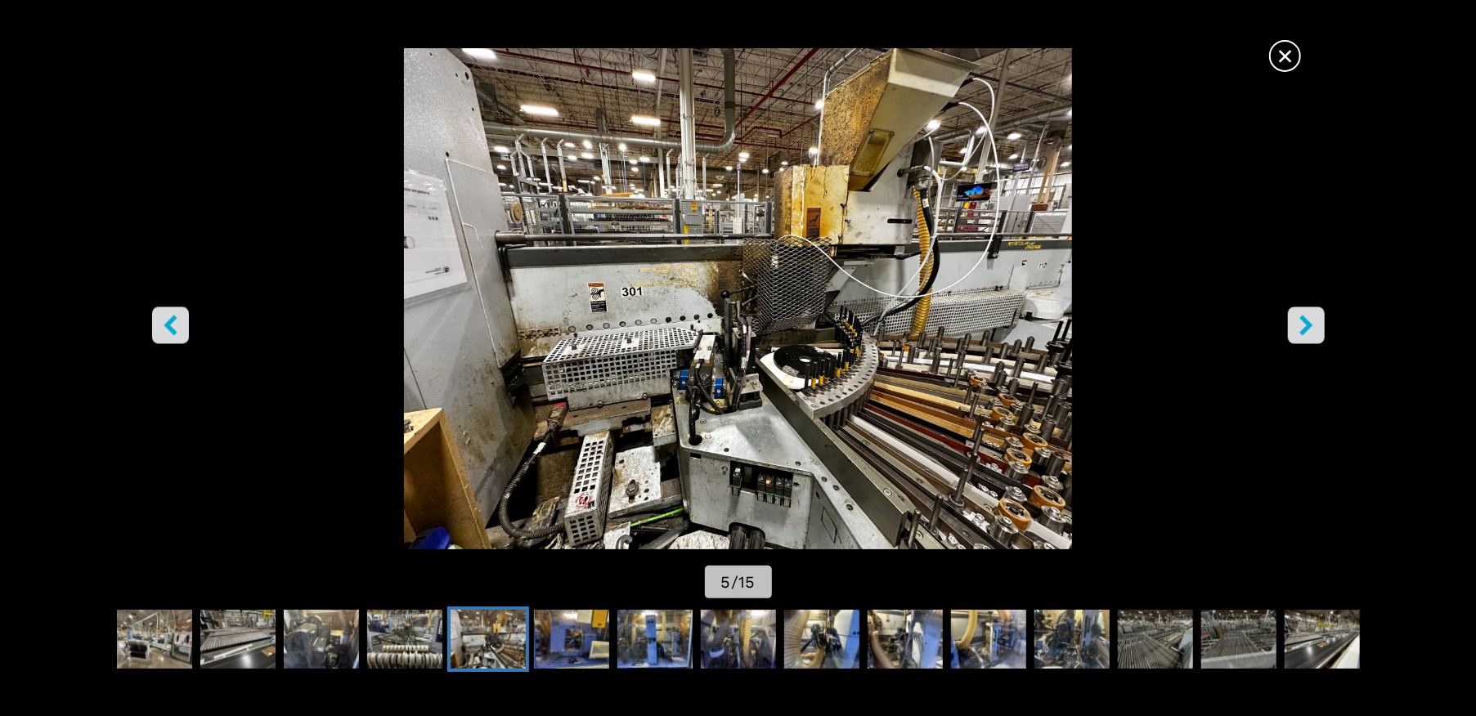
click at [1311, 323] on icon "right-button" at bounding box center [1306, 326] width 20 height 20
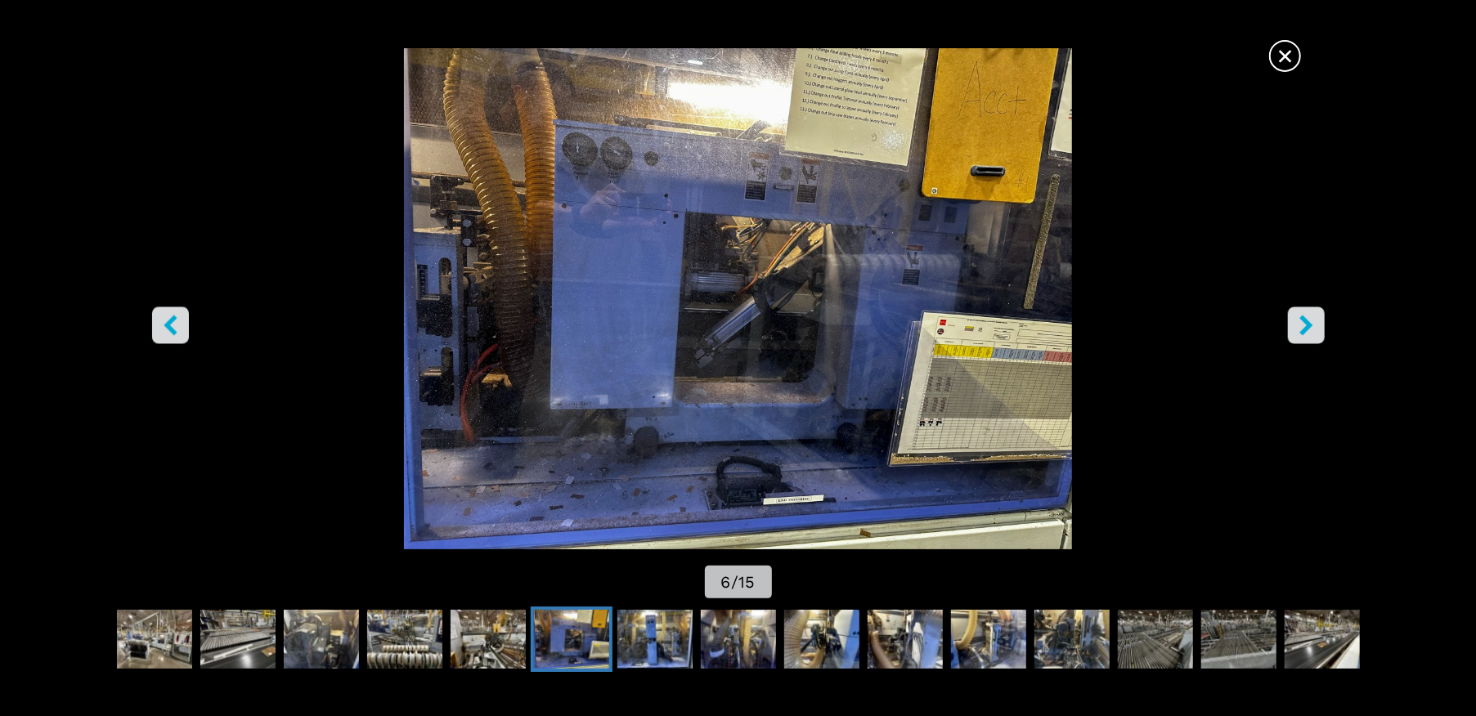
click at [1311, 323] on icon "right-button" at bounding box center [1306, 326] width 20 height 20
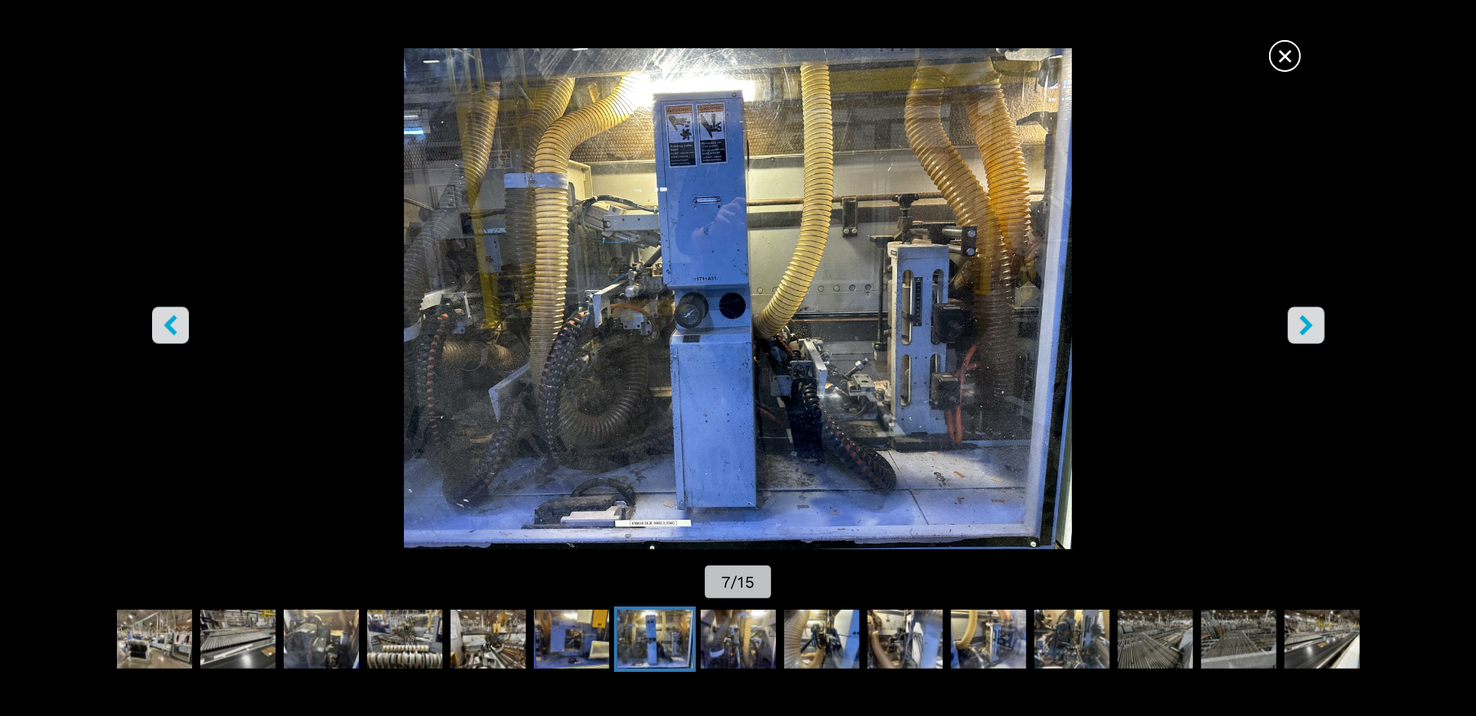
click at [1311, 323] on icon "right-button" at bounding box center [1306, 326] width 20 height 20
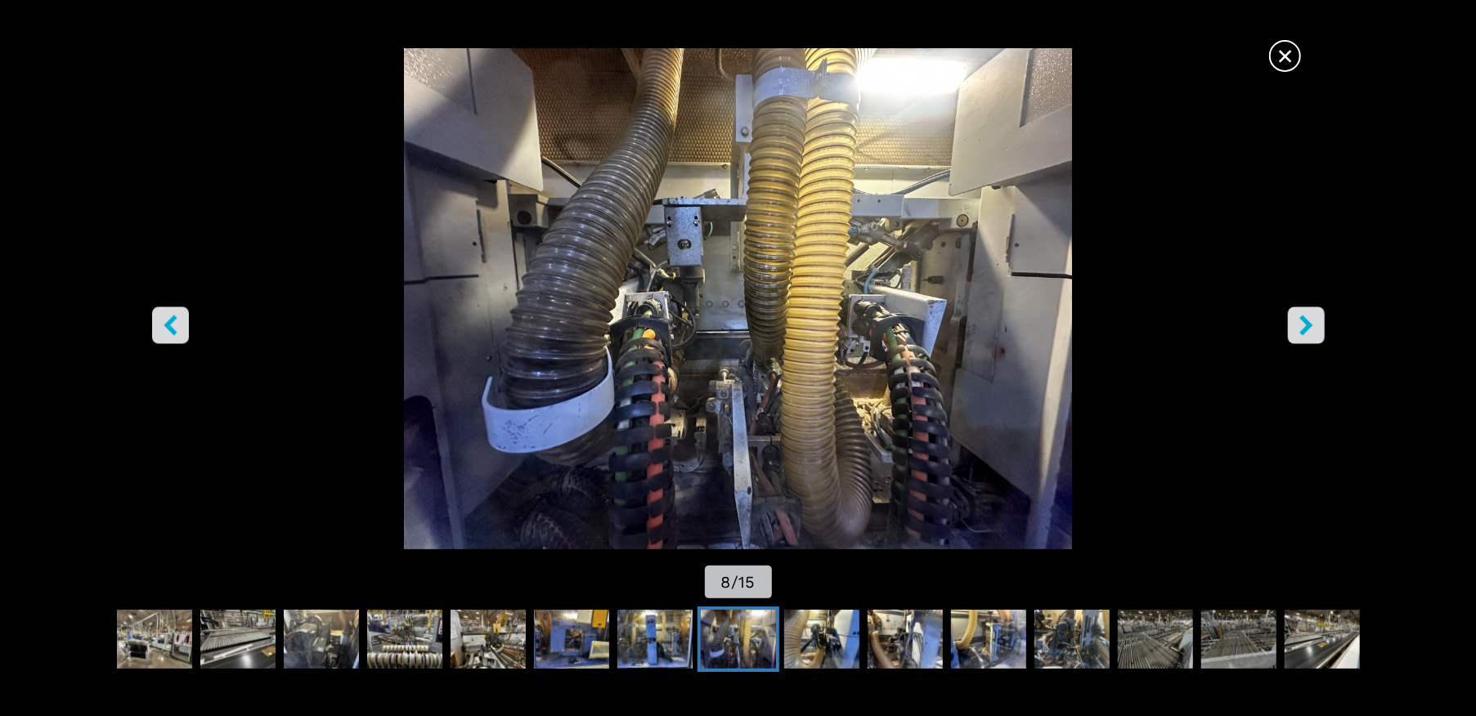
click at [1311, 323] on icon "right-button" at bounding box center [1306, 326] width 20 height 20
